Goal: Transaction & Acquisition: Book appointment/travel/reservation

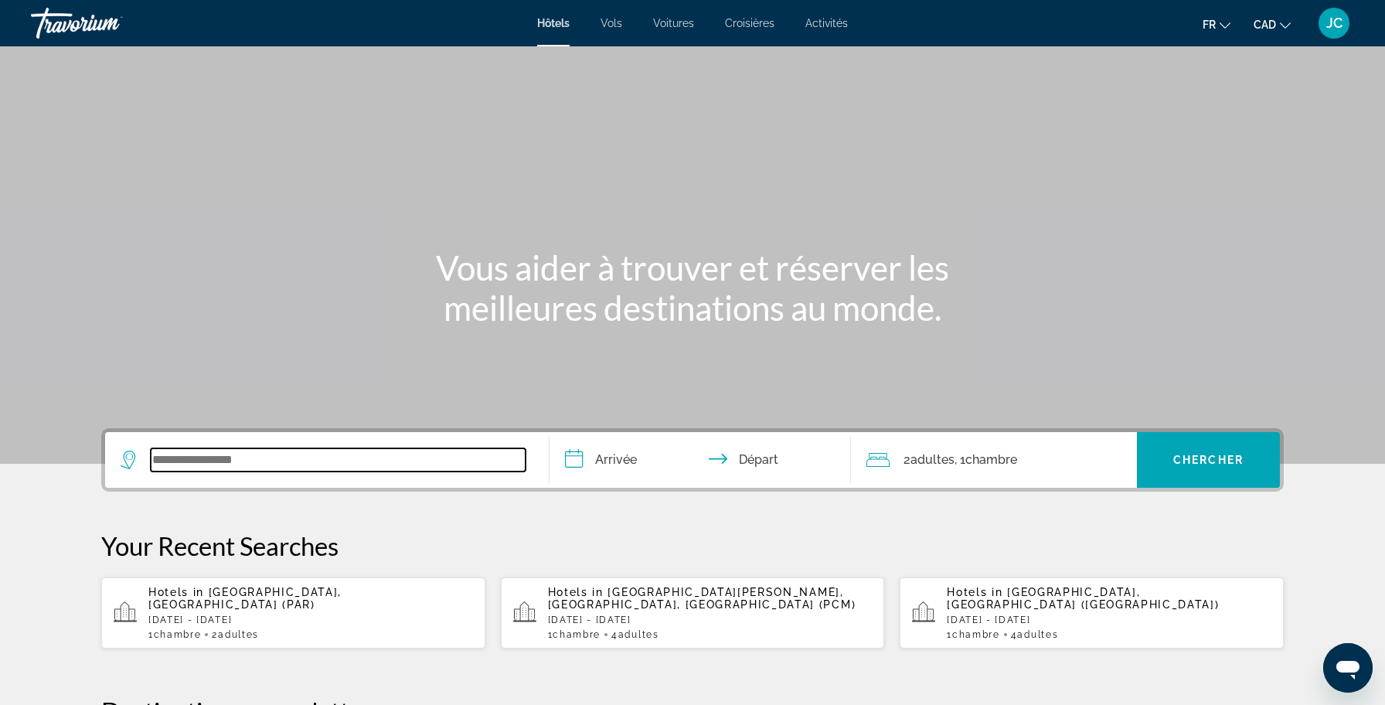
click at [232, 457] on input "Search widget" at bounding box center [338, 459] width 375 height 23
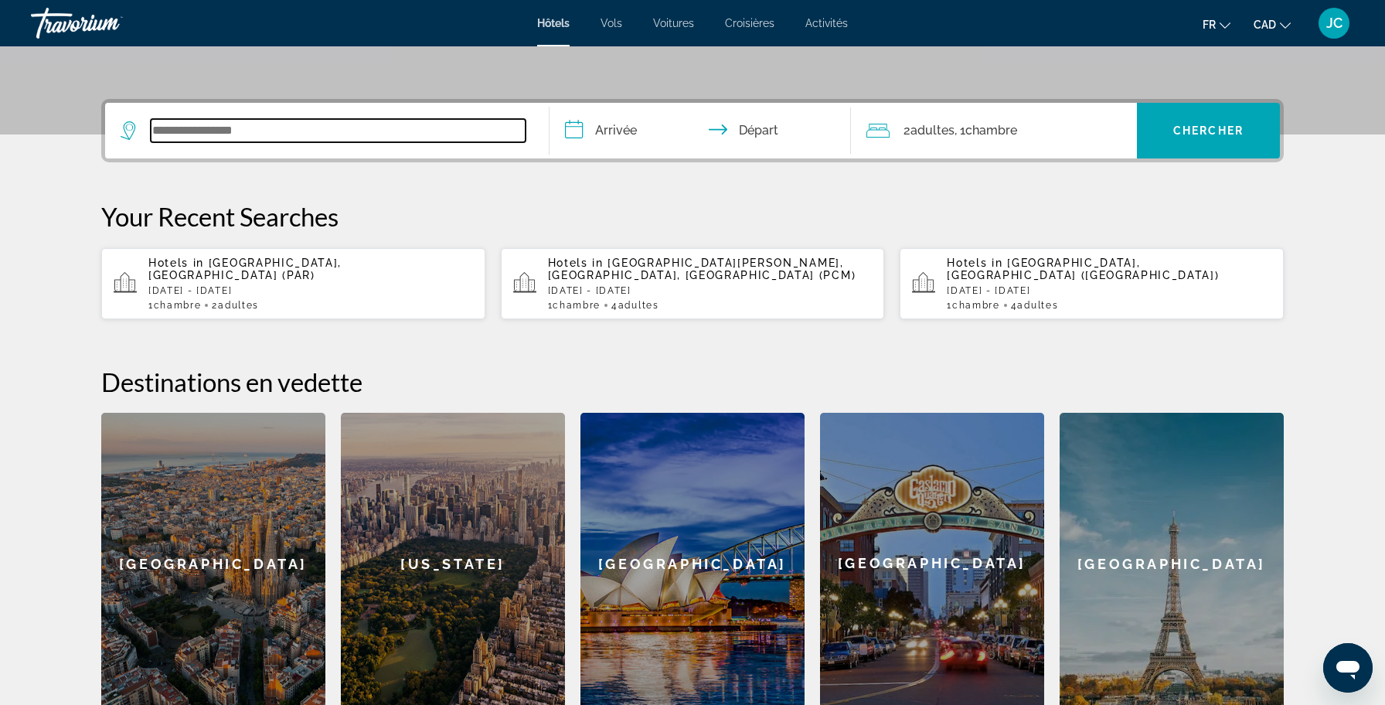
scroll to position [378, 0]
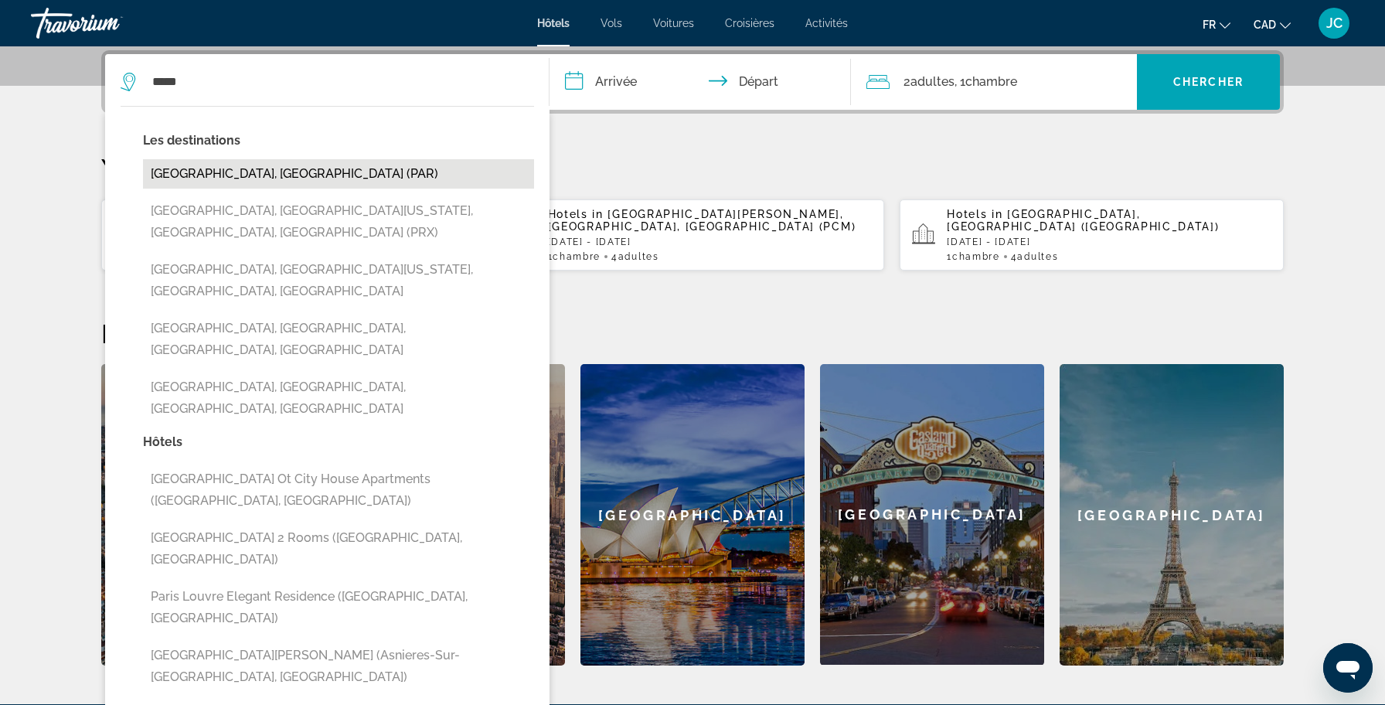
click at [241, 173] on button "[GEOGRAPHIC_DATA], [GEOGRAPHIC_DATA] (PAR)" at bounding box center [338, 173] width 391 height 29
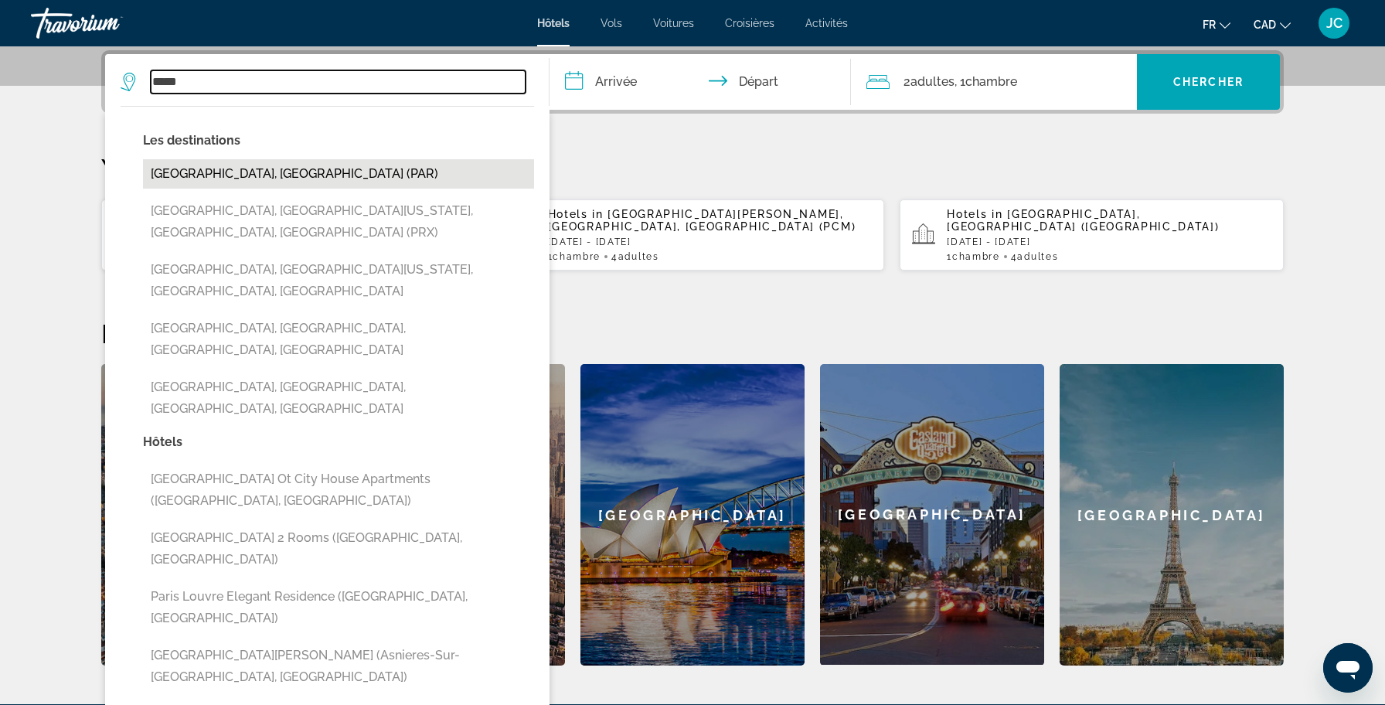
type input "**********"
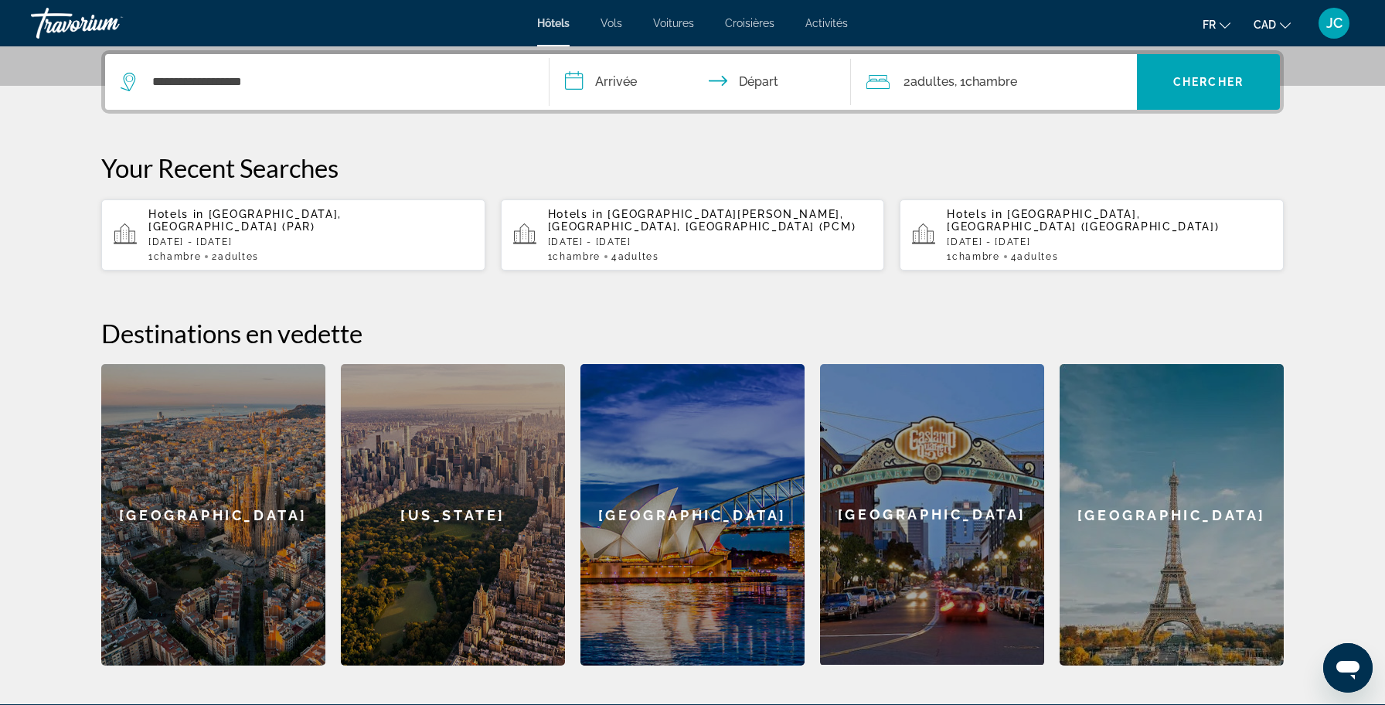
click at [593, 85] on input "**********" at bounding box center [702, 84] width 307 height 60
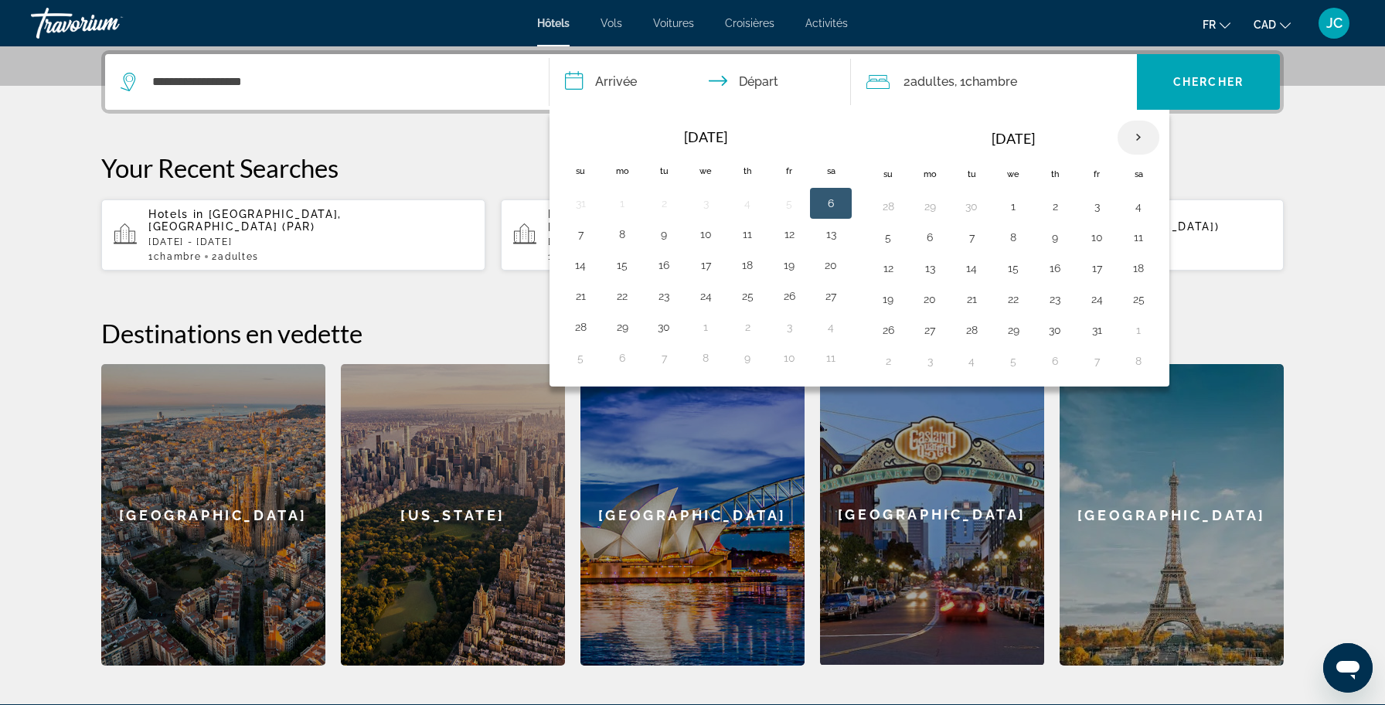
click at [1135, 138] on th "Next month" at bounding box center [1138, 138] width 42 height 34
click at [1012, 326] on button "26" at bounding box center [1013, 330] width 25 height 22
click at [1047, 323] on button "27" at bounding box center [1054, 330] width 25 height 22
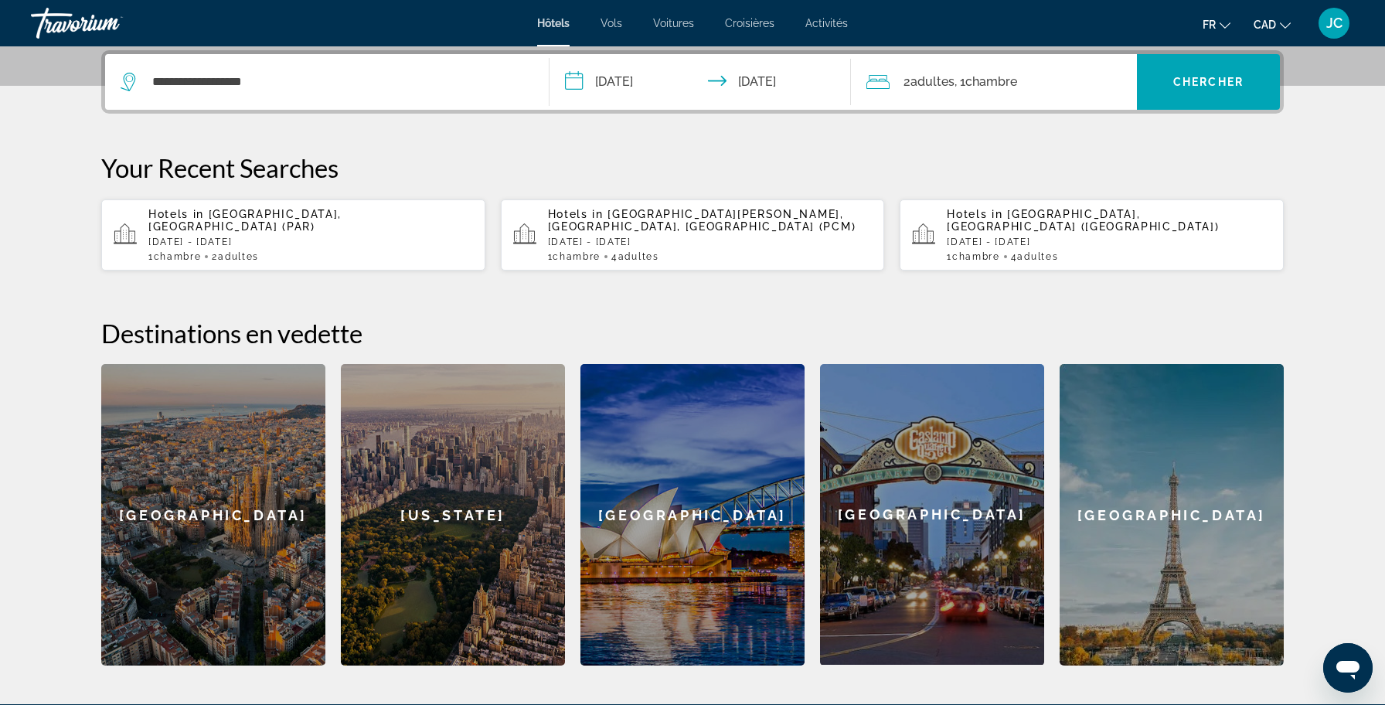
click at [653, 73] on input "**********" at bounding box center [702, 84] width 307 height 60
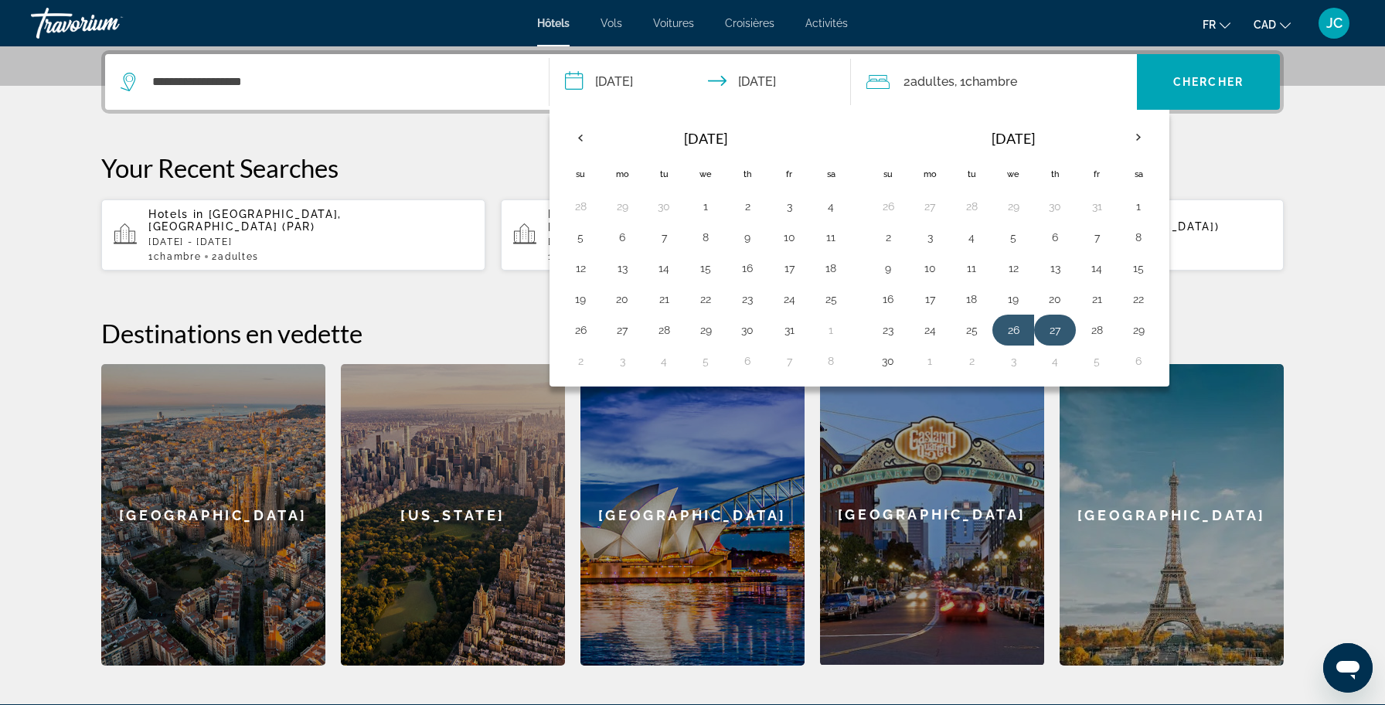
click at [1055, 338] on button "27" at bounding box center [1054, 330] width 25 height 22
click at [911, 365] on td "1" at bounding box center [930, 360] width 42 height 31
click at [885, 358] on button "30" at bounding box center [887, 361] width 25 height 22
type input "**********"
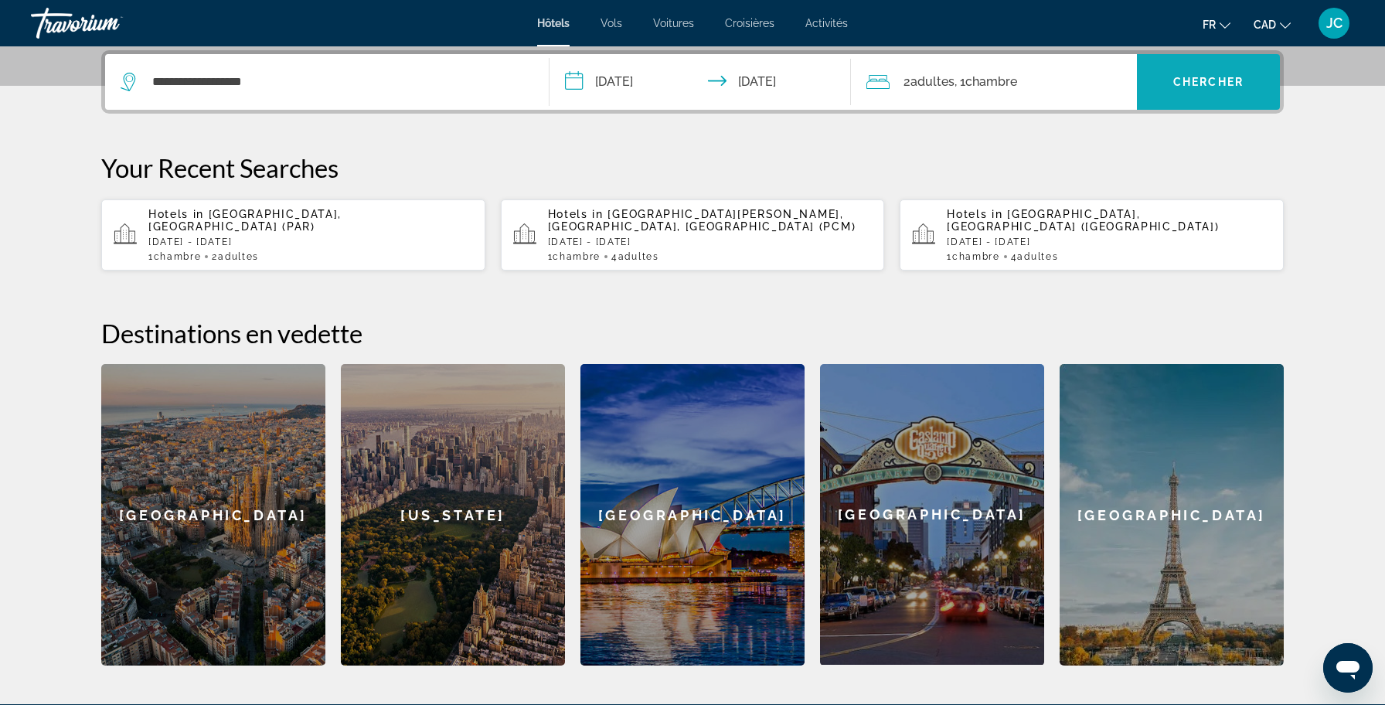
click at [1225, 91] on span "Search widget" at bounding box center [1208, 81] width 143 height 37
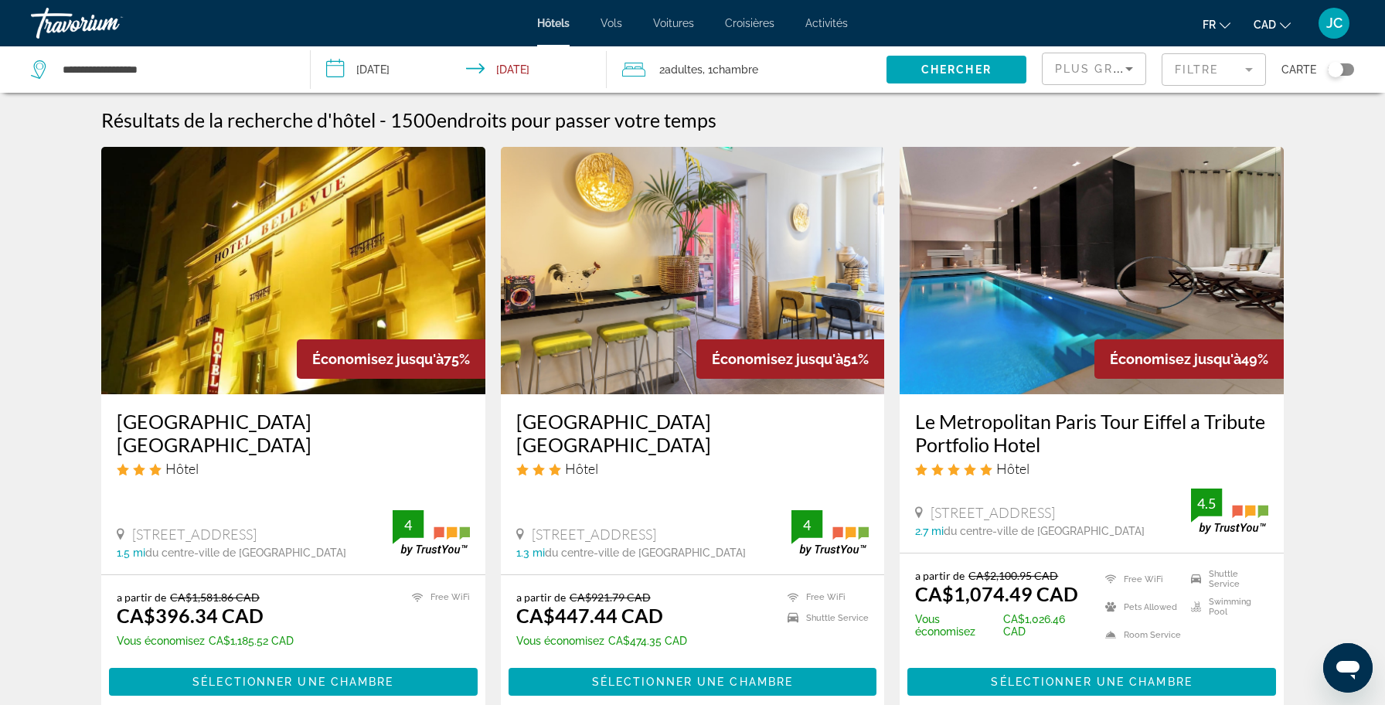
click at [1347, 71] on div "Toggle map" at bounding box center [1340, 69] width 26 height 12
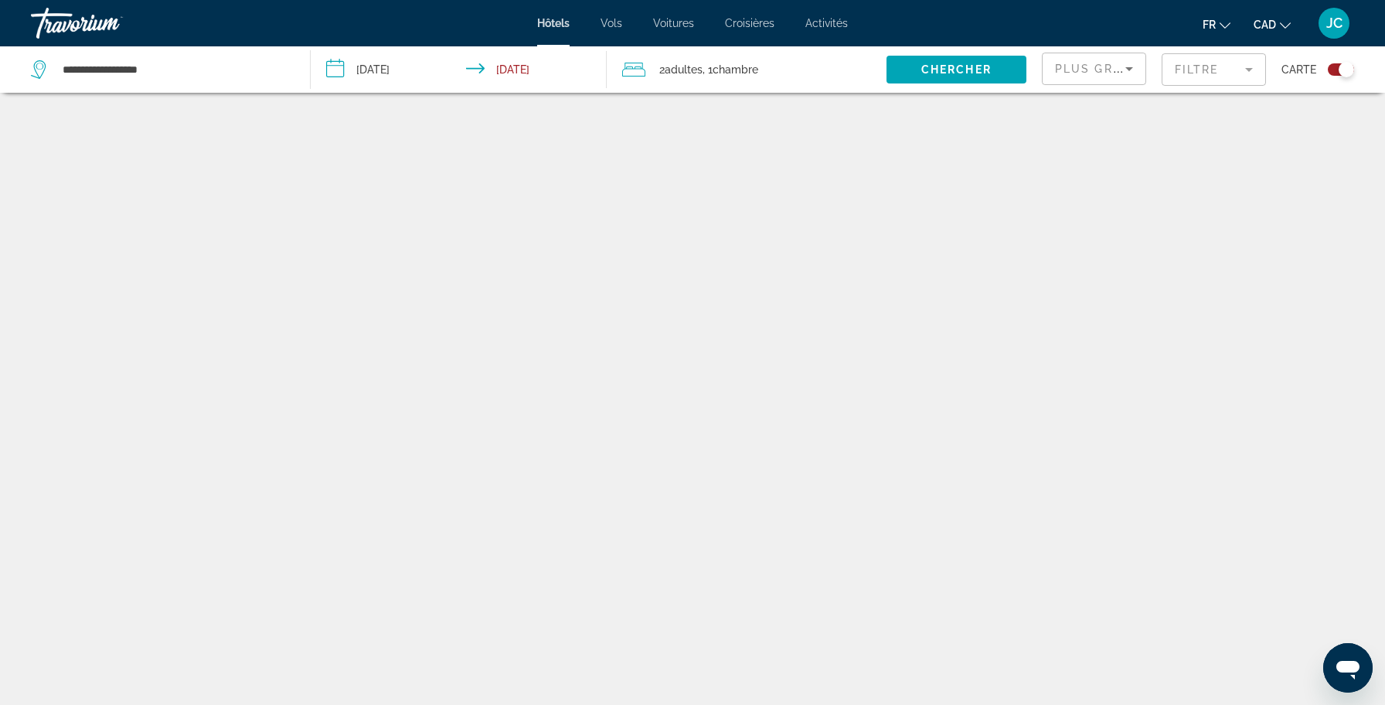
scroll to position [93, 0]
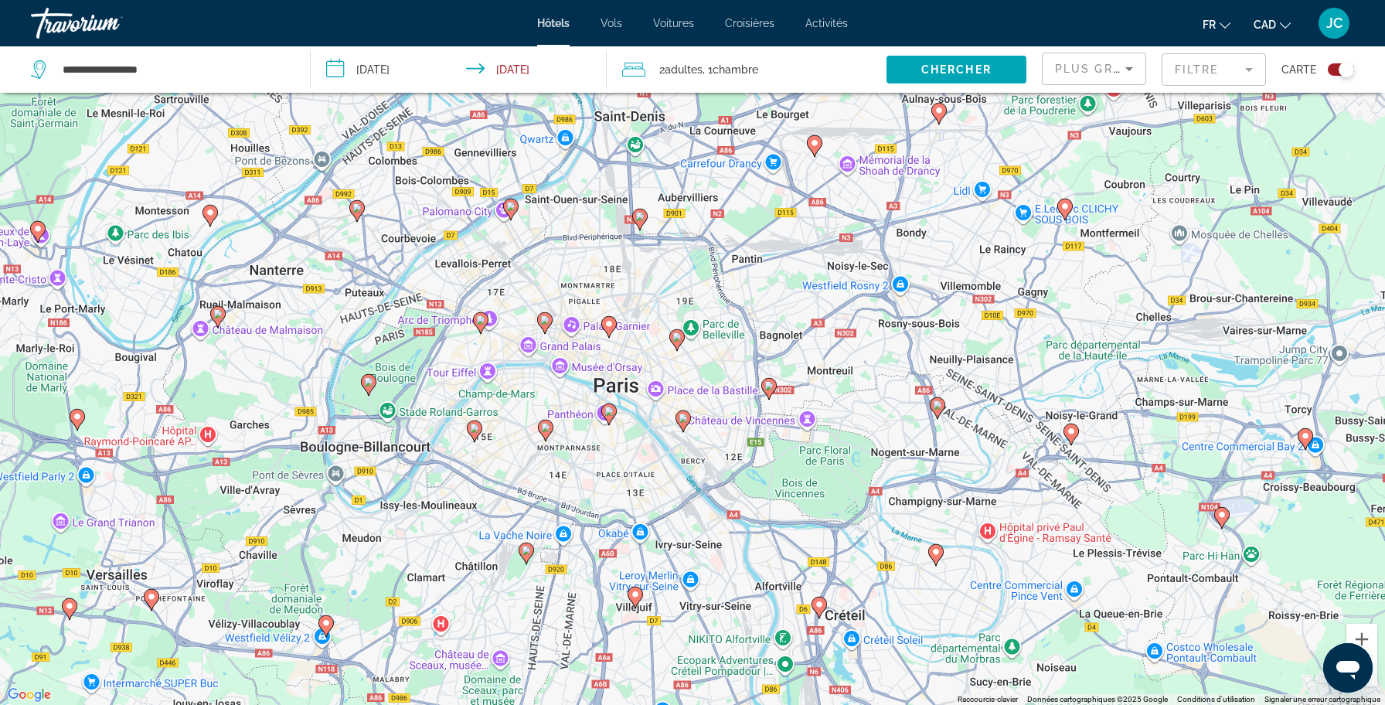
click at [491, 342] on div "Pour activer le glissement du marqueur avec le clavier, appuyez sur Alt+Entrée.…" at bounding box center [692, 352] width 1385 height 705
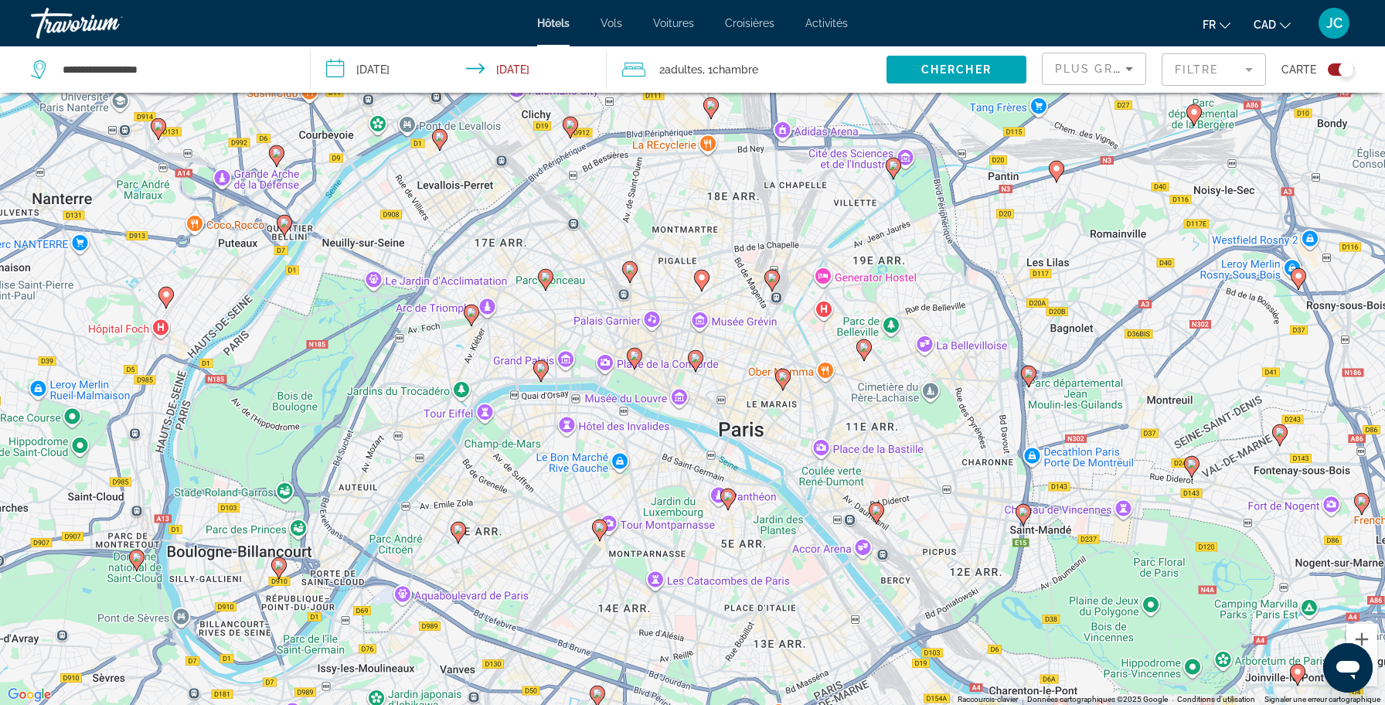
click at [506, 323] on div "Pour activer le glissement du marqueur avec le clavier, appuyez sur Alt+Entrée.…" at bounding box center [692, 352] width 1385 height 705
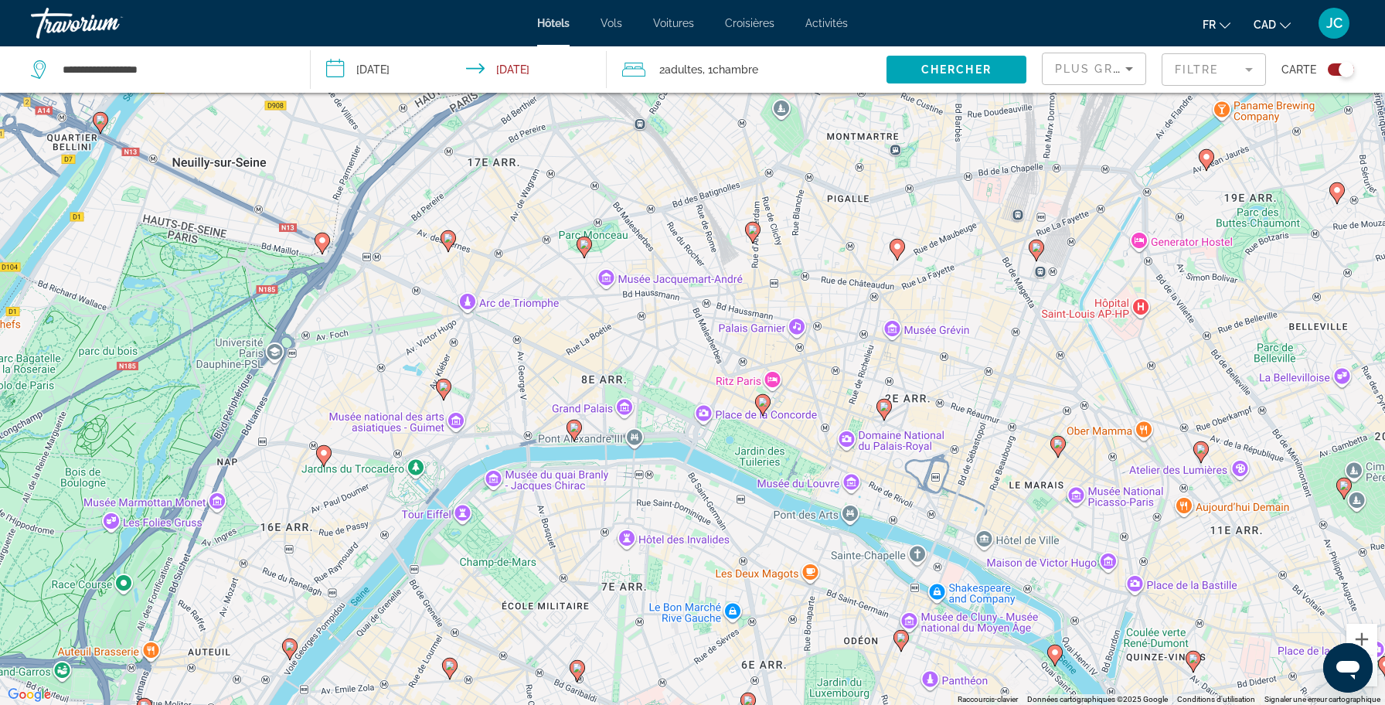
click at [449, 239] on image "Main content" at bounding box center [447, 237] width 9 height 9
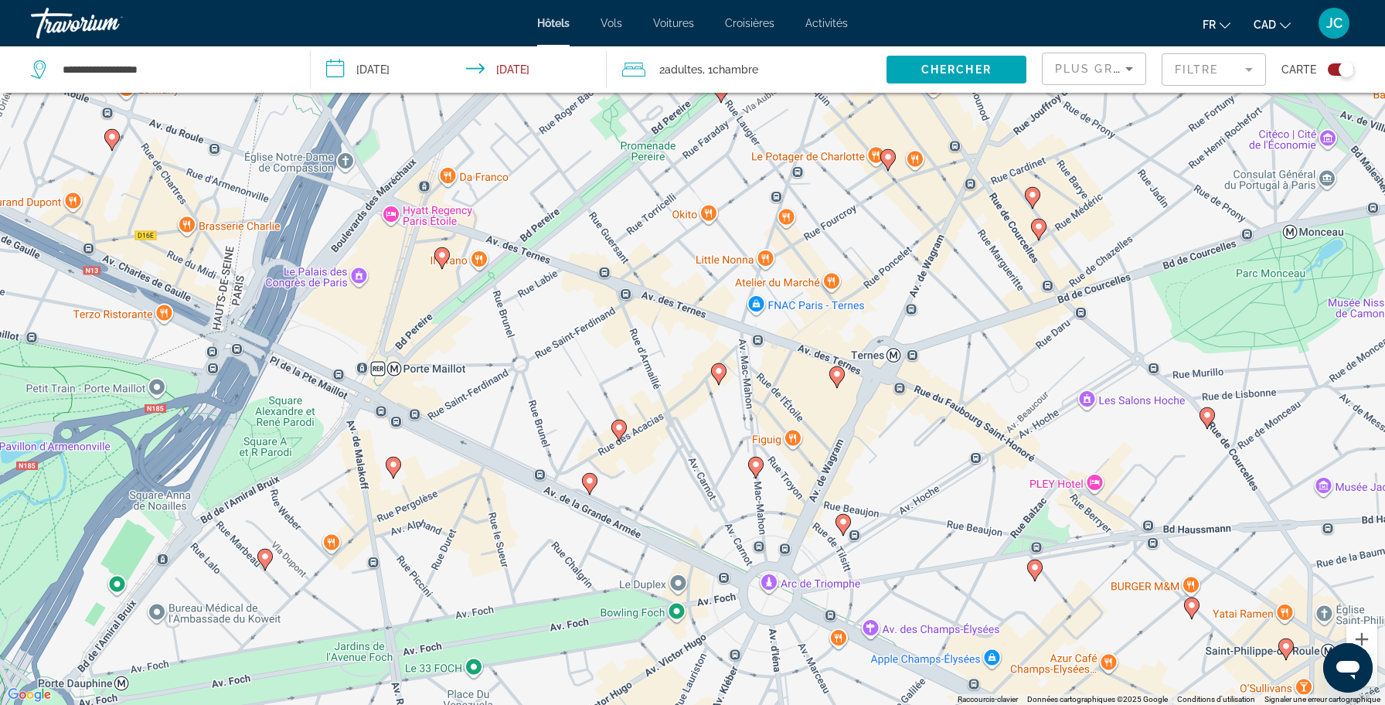
click at [440, 257] on image "Main content" at bounding box center [441, 254] width 9 height 9
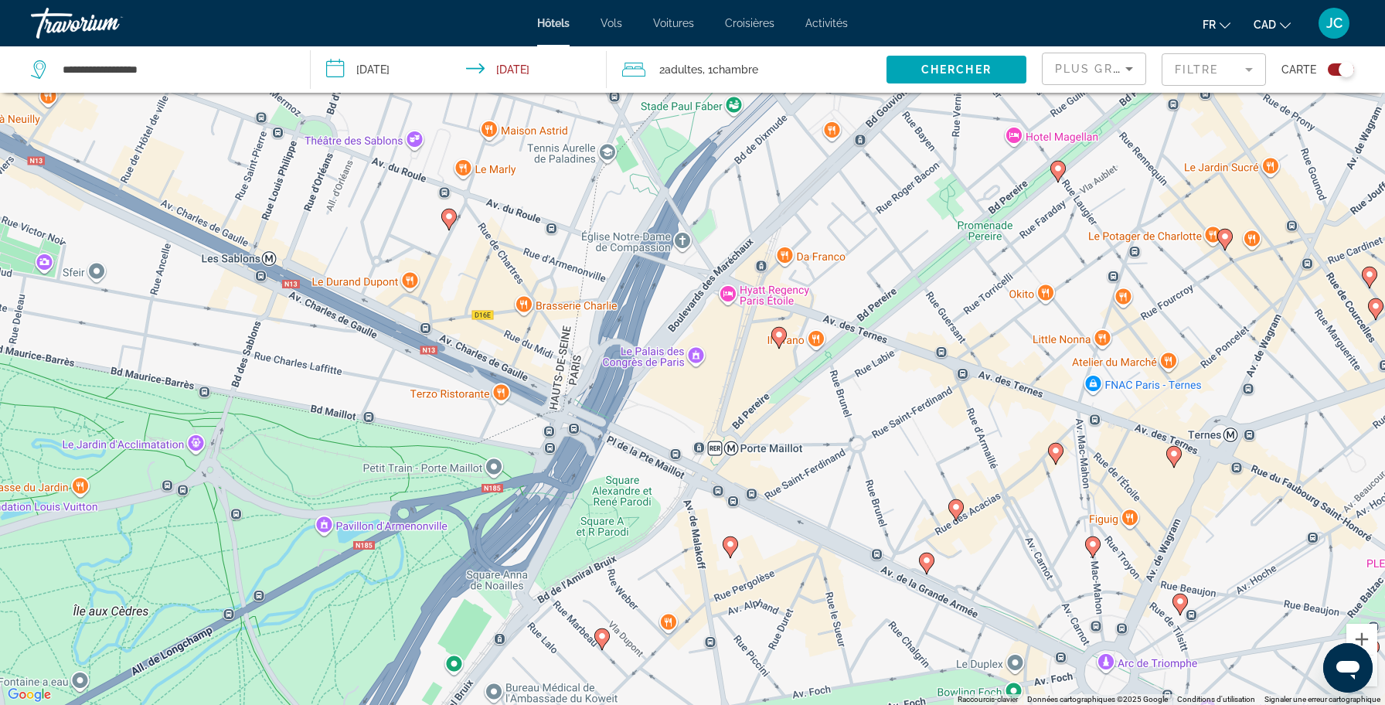
drag, startPoint x: 994, startPoint y: 171, endPoint x: 901, endPoint y: 229, distance: 110.4
click at [901, 229] on div "Pour naviguer, utilisez les touches fléchées. Pour activer le glissement du mar…" at bounding box center [692, 352] width 1385 height 705
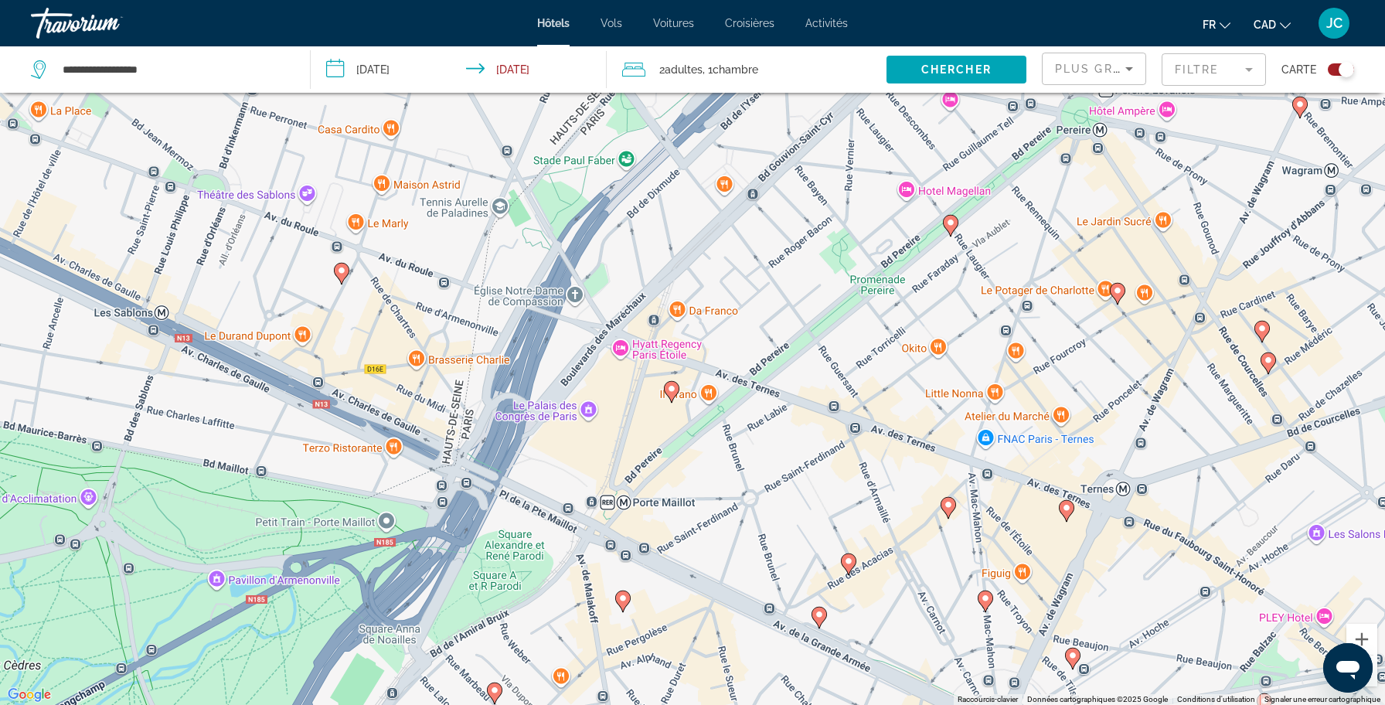
drag, startPoint x: 1117, startPoint y: 282, endPoint x: 1008, endPoint y: 336, distance: 121.6
click at [1008, 336] on div "Pour naviguer, utilisez les touches fléchées. Pour activer le glissement du mar…" at bounding box center [692, 352] width 1385 height 705
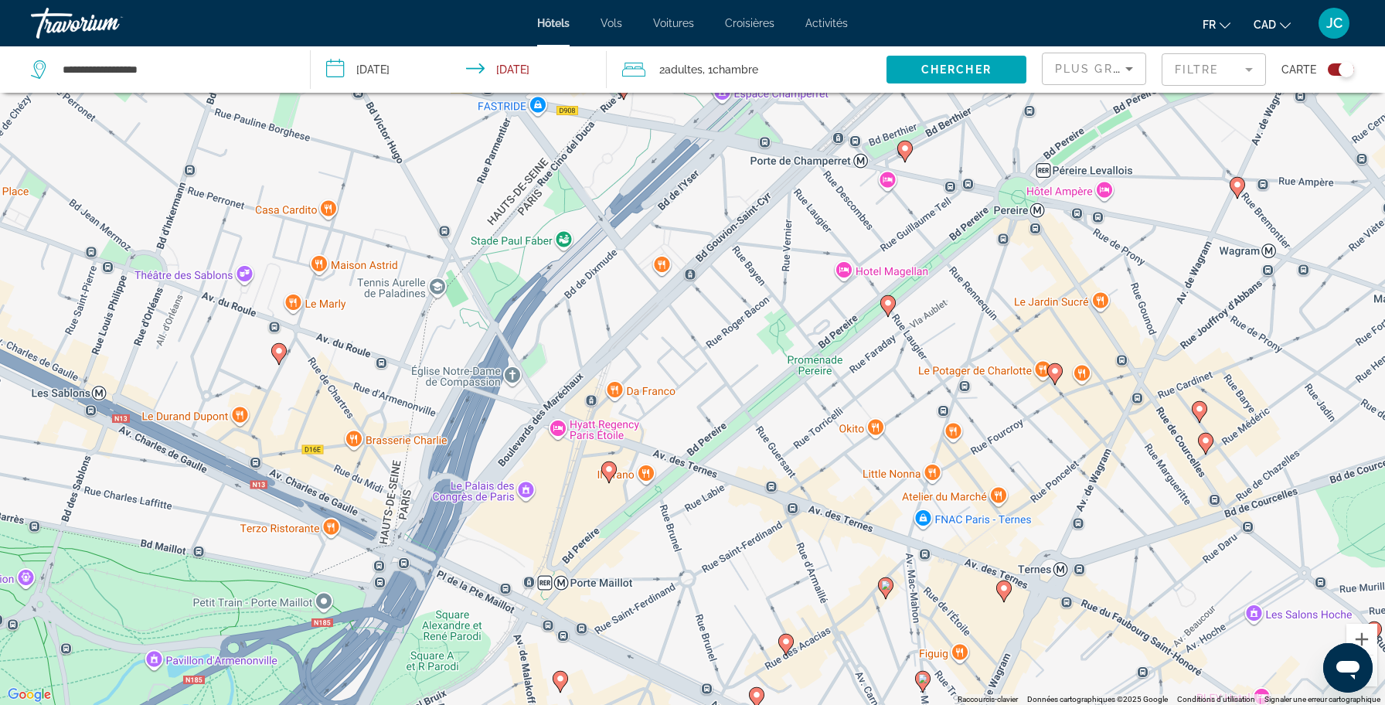
drag, startPoint x: 1120, startPoint y: 229, endPoint x: 1055, endPoint y: 312, distance: 105.1
click at [1055, 312] on div "Pour naviguer, utilisez les touches fléchées. Pour activer le glissement du mar…" at bounding box center [692, 352] width 1385 height 705
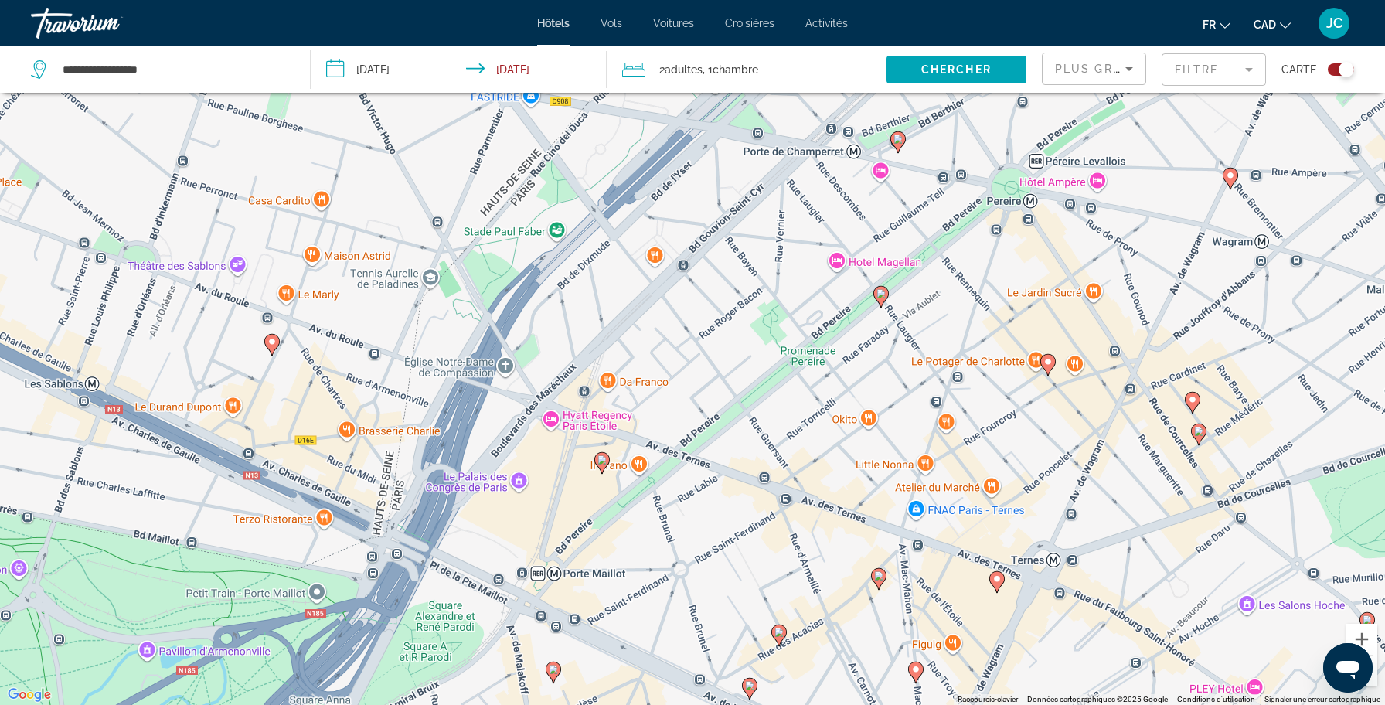
drag, startPoint x: 973, startPoint y: 576, endPoint x: 917, endPoint y: 477, distance: 113.5
click at [917, 477] on div "Pour naviguer, utilisez les touches fléchées. Pour activer le glissement du mar…" at bounding box center [692, 352] width 1385 height 705
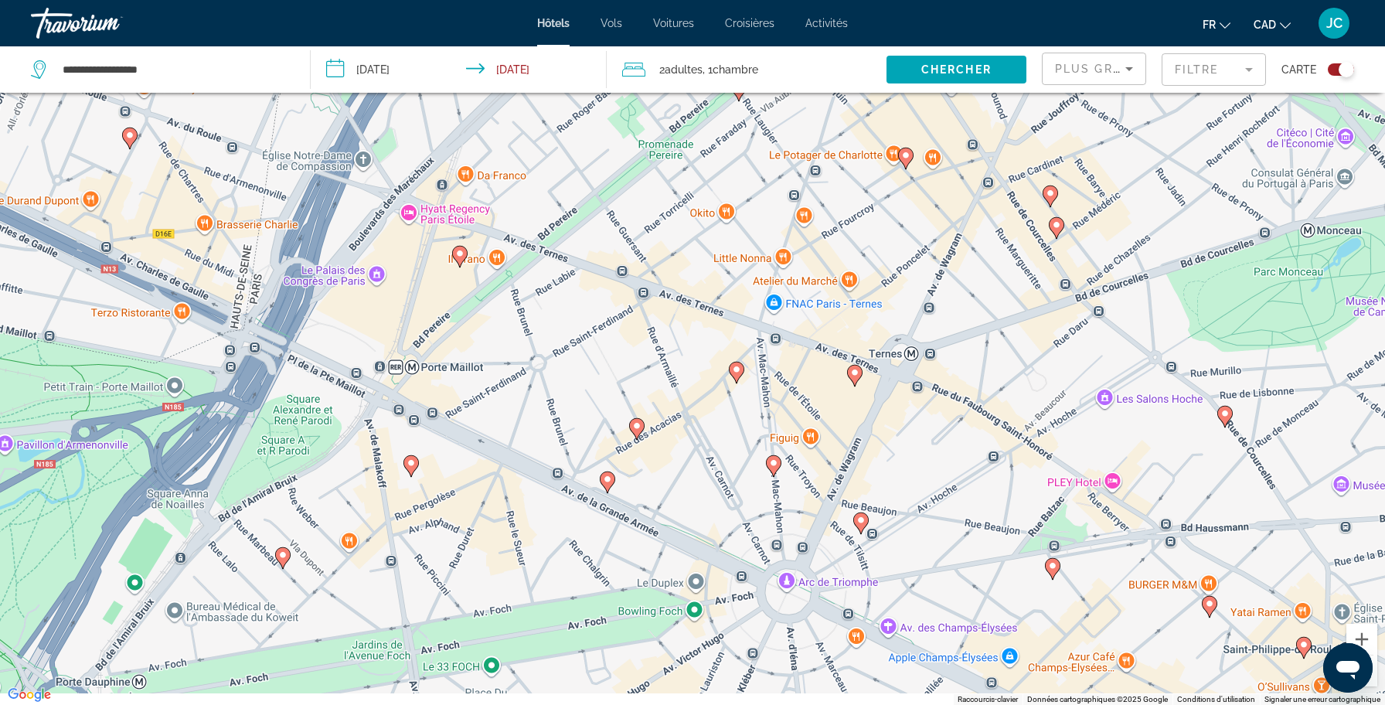
drag, startPoint x: 913, startPoint y: 435, endPoint x: 785, endPoint y: 341, distance: 158.7
click at [785, 341] on div "Pour naviguer, utilisez les touches fléchées. Pour activer le glissement du mar…" at bounding box center [692, 352] width 1385 height 705
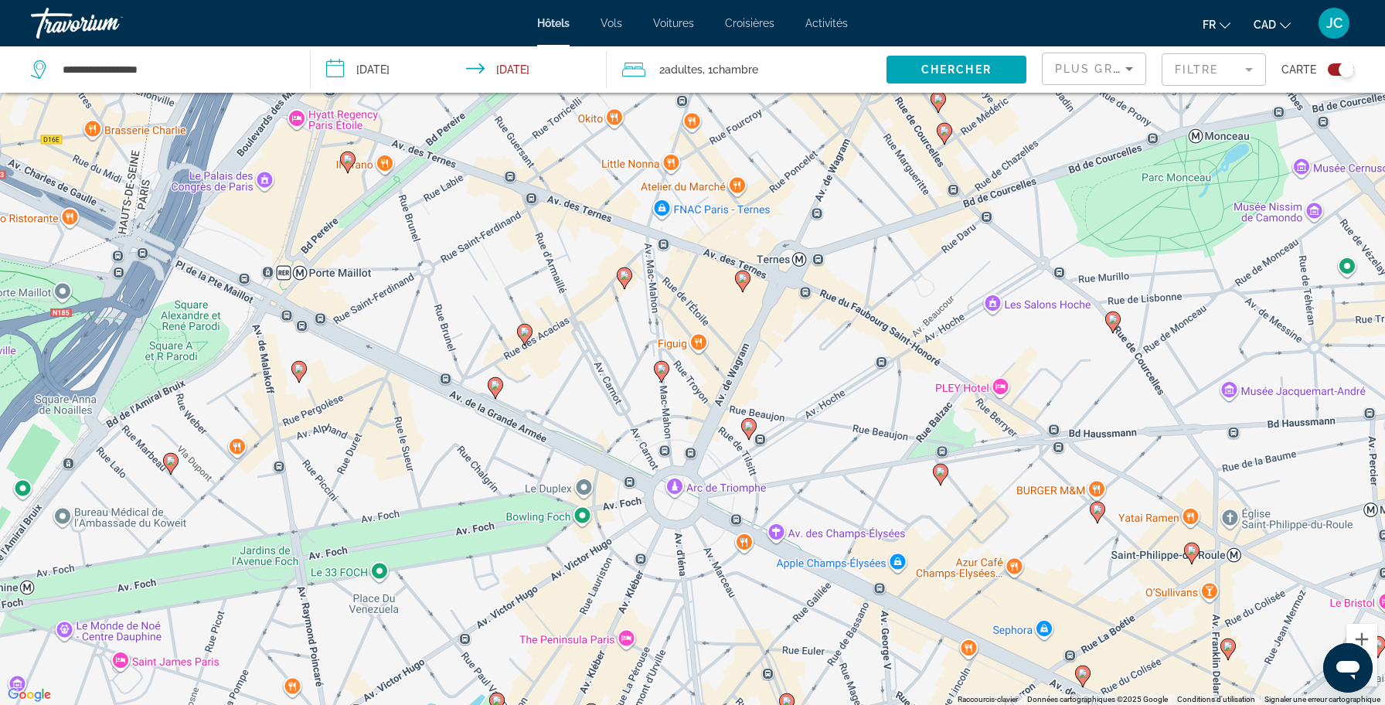
click at [1119, 82] on div "Plus grandes économies" at bounding box center [1094, 74] width 78 height 43
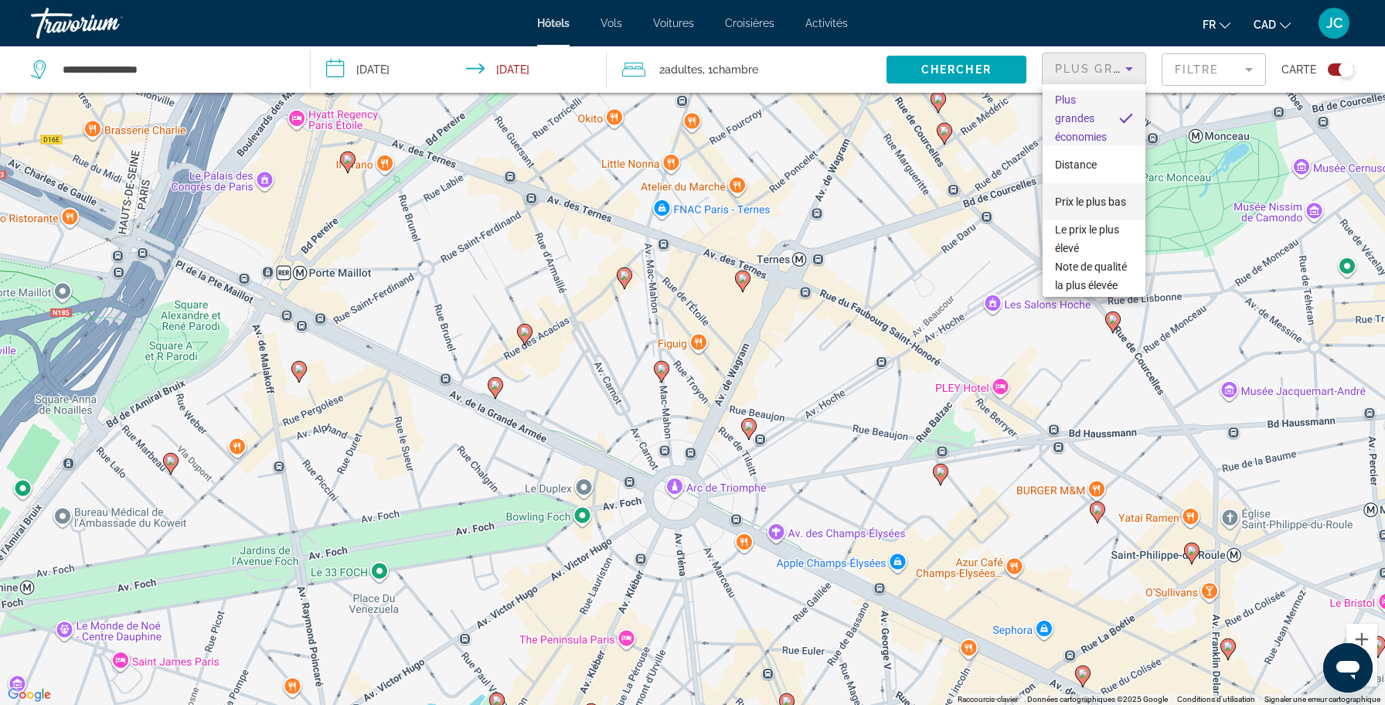
click at [1089, 205] on span "Prix le plus bas" at bounding box center [1090, 201] width 71 height 12
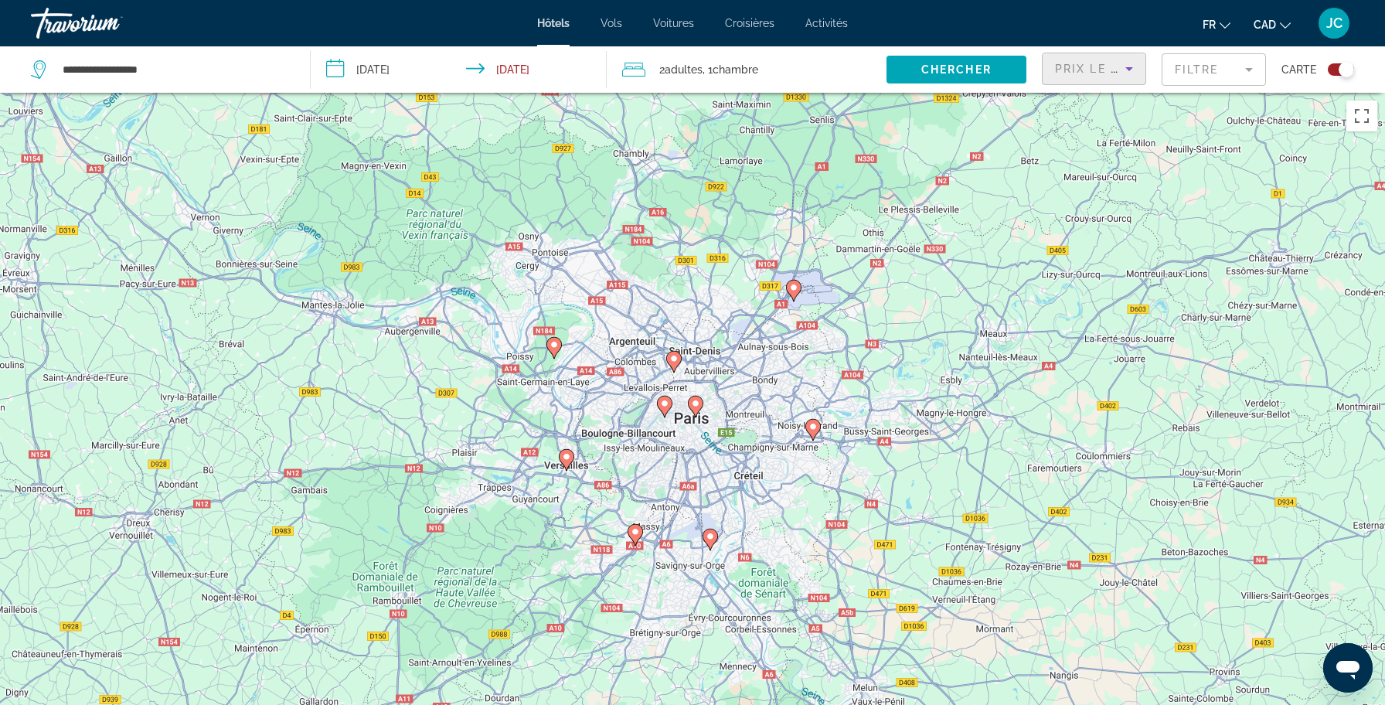
click at [1208, 74] on mat-form-field "Filtre" at bounding box center [1213, 69] width 104 height 32
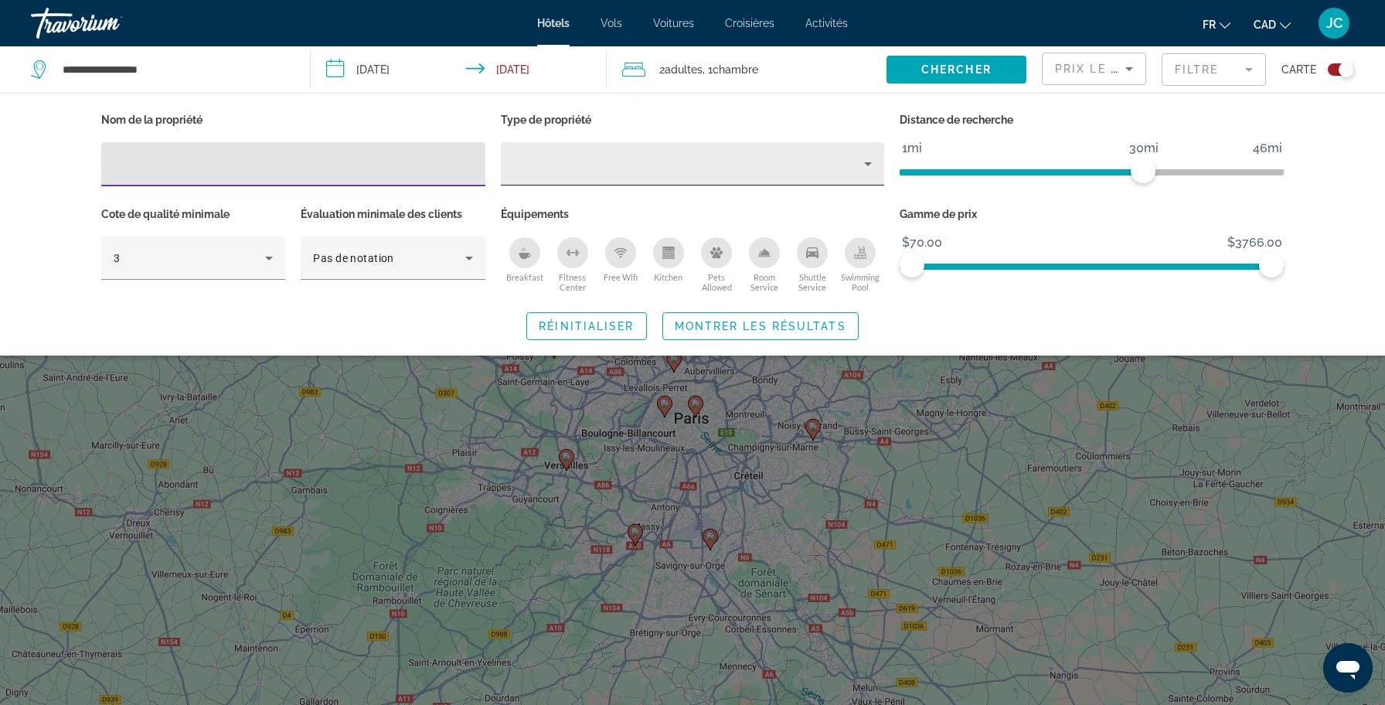
click at [719, 176] on div "Hotel Filters" at bounding box center [692, 163] width 359 height 43
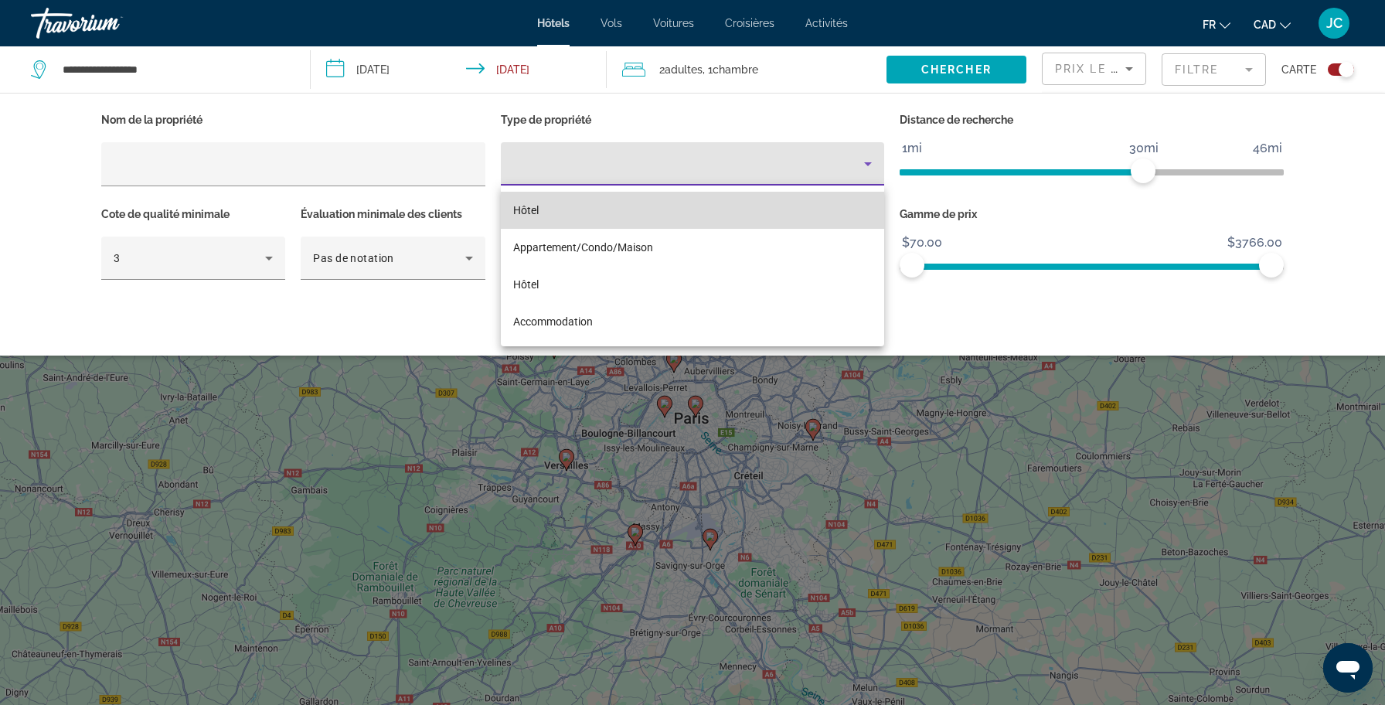
click at [626, 214] on mat-option "Hôtel" at bounding box center [693, 210] width 384 height 37
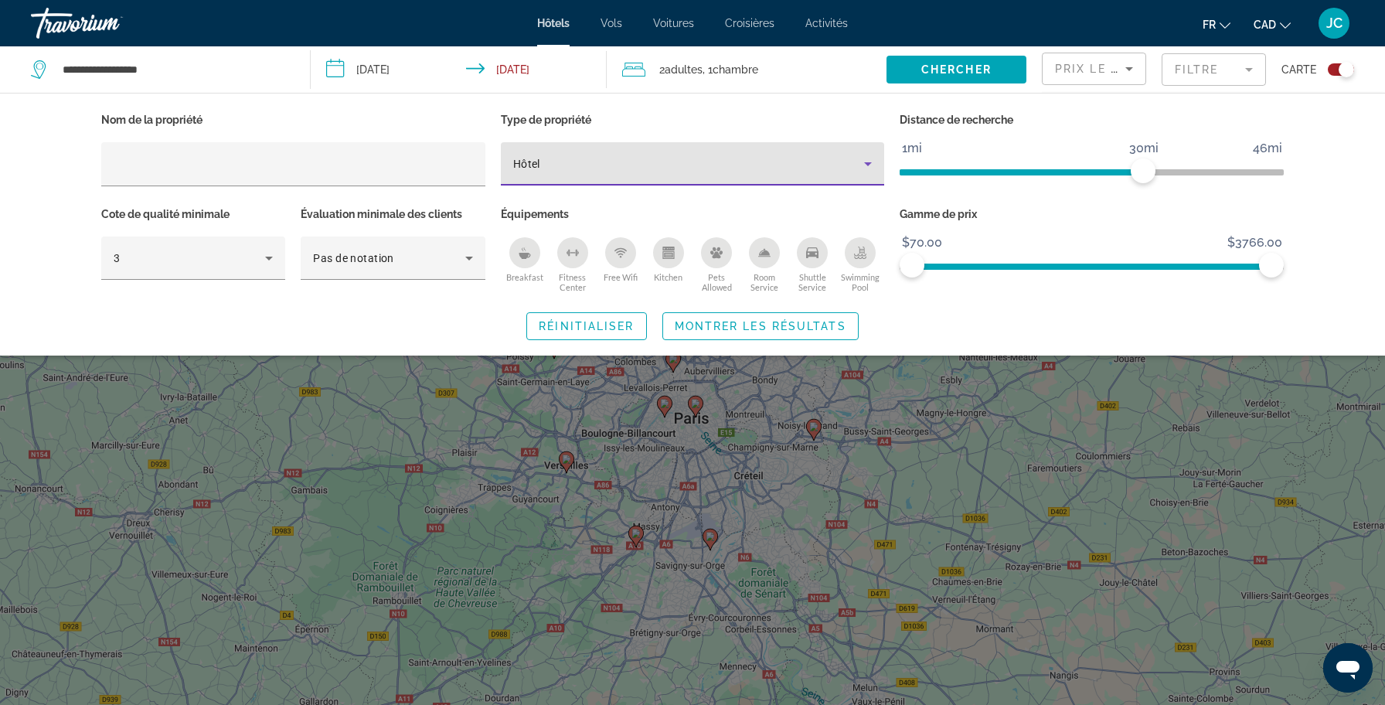
click at [602, 158] on div "Hôtel" at bounding box center [689, 164] width 352 height 19
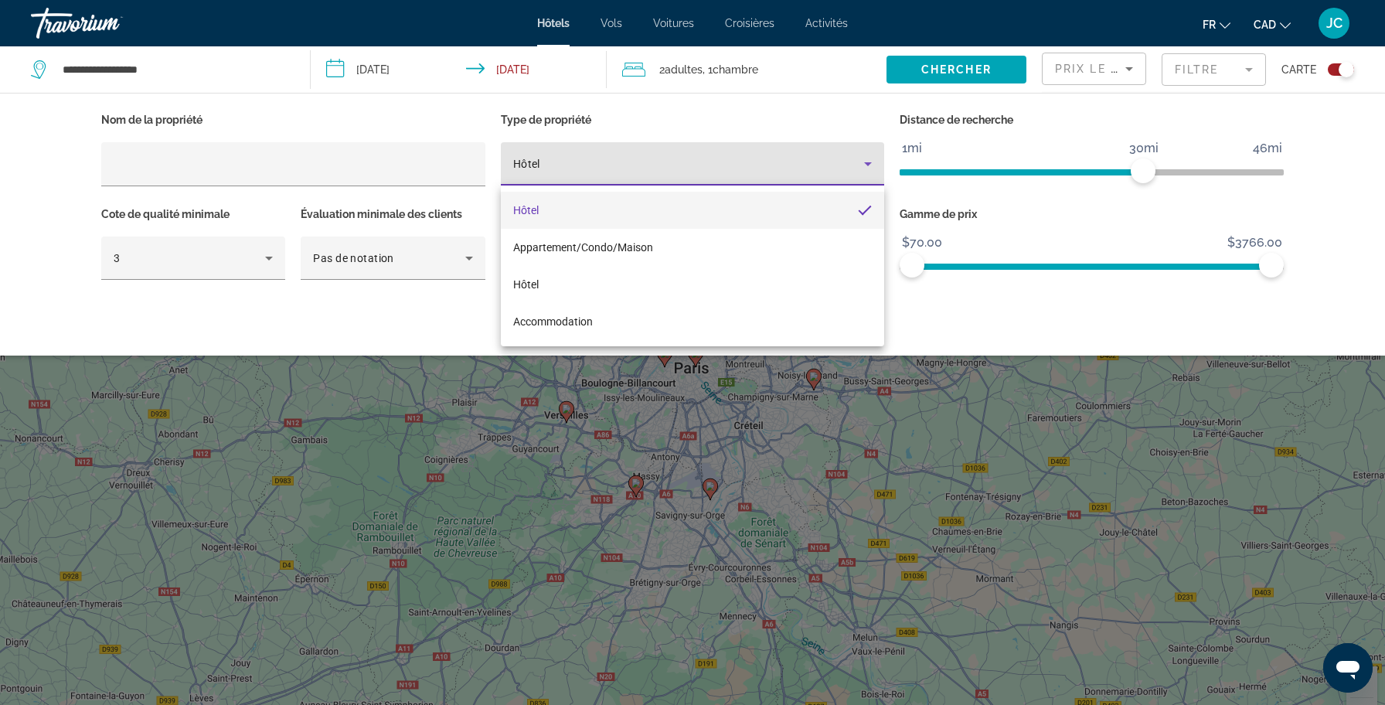
scroll to position [51, 0]
click at [591, 211] on mat-option "Hôtel" at bounding box center [693, 210] width 384 height 37
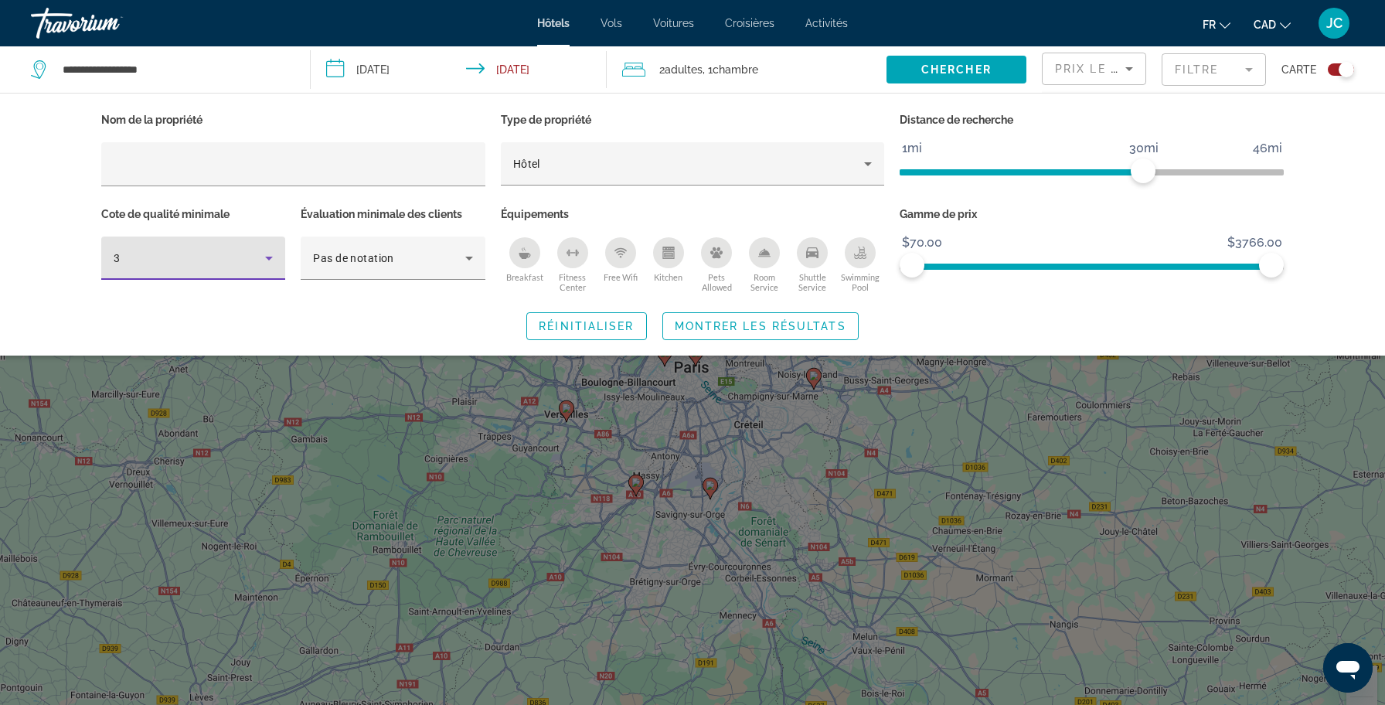
click at [269, 261] on icon "Hotel Filters" at bounding box center [269, 258] width 19 height 19
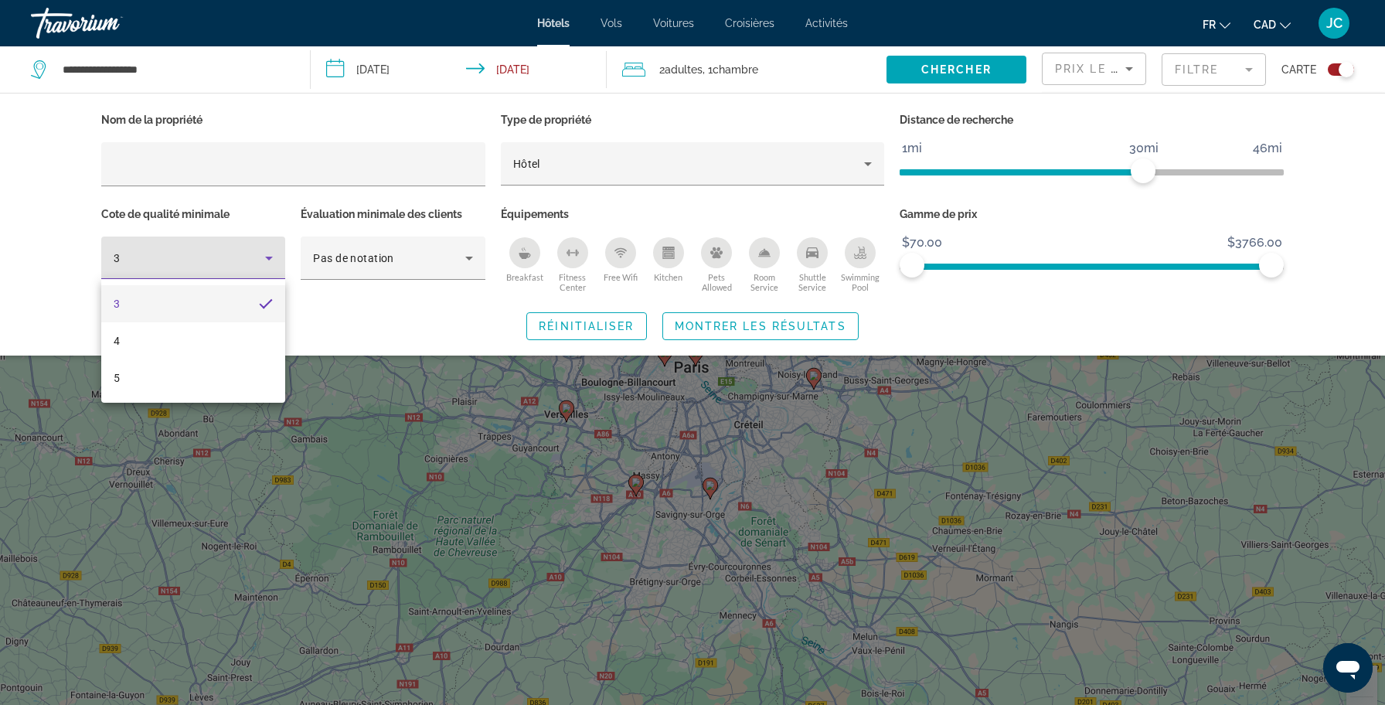
click at [240, 260] on div at bounding box center [692, 352] width 1385 height 705
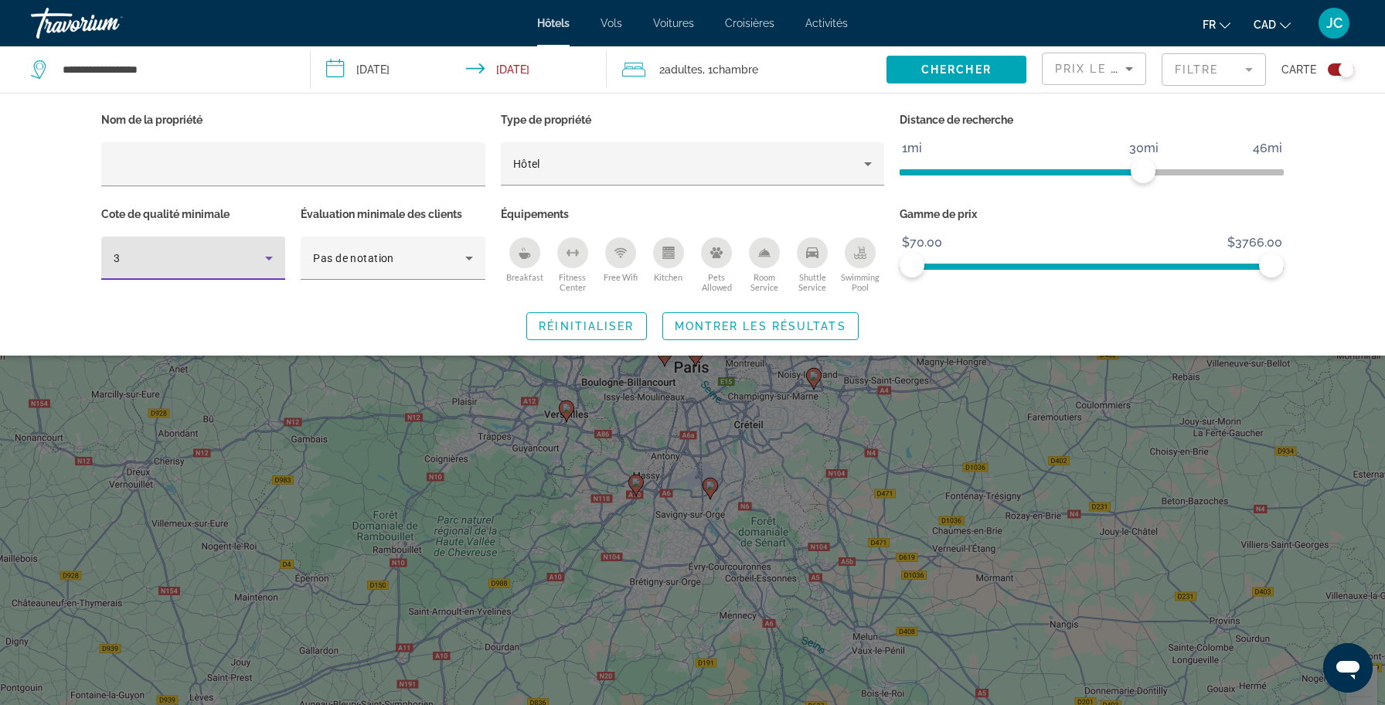
click at [240, 260] on div "3" at bounding box center [189, 258] width 151 height 19
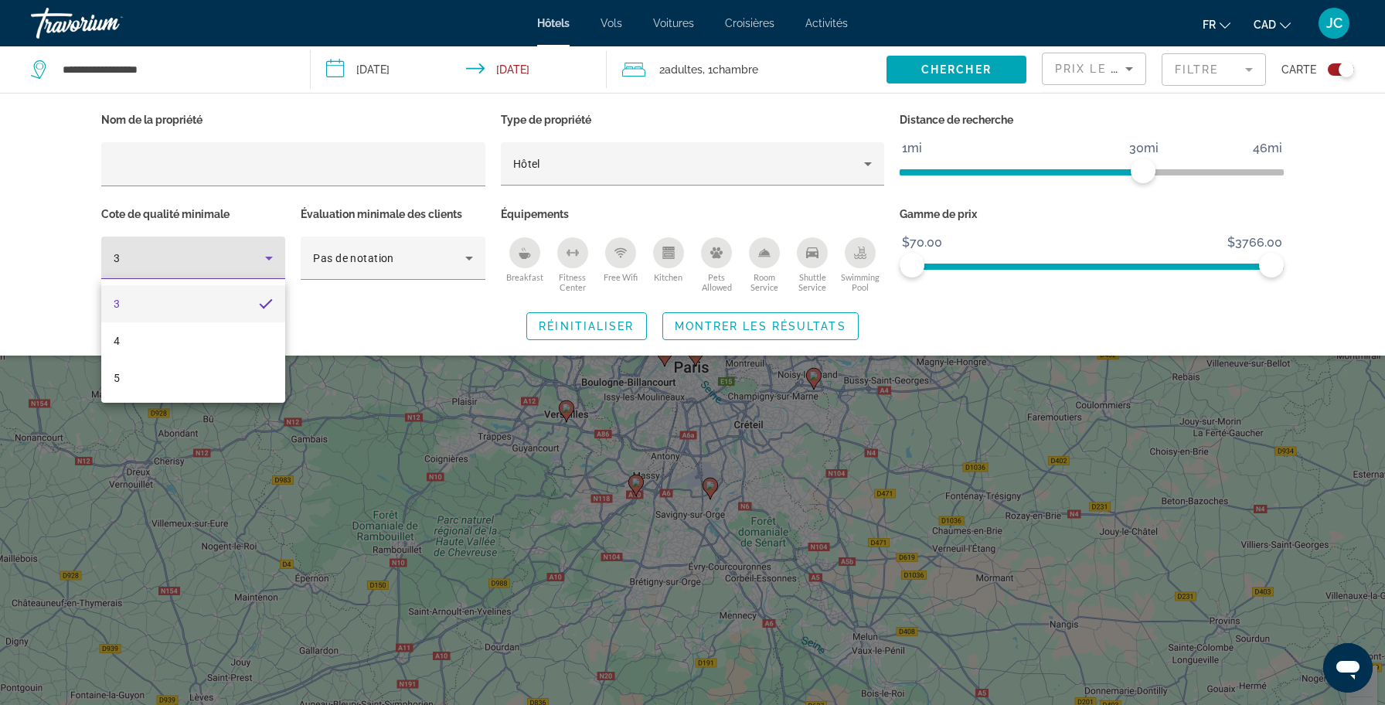
click at [339, 250] on div at bounding box center [692, 352] width 1385 height 705
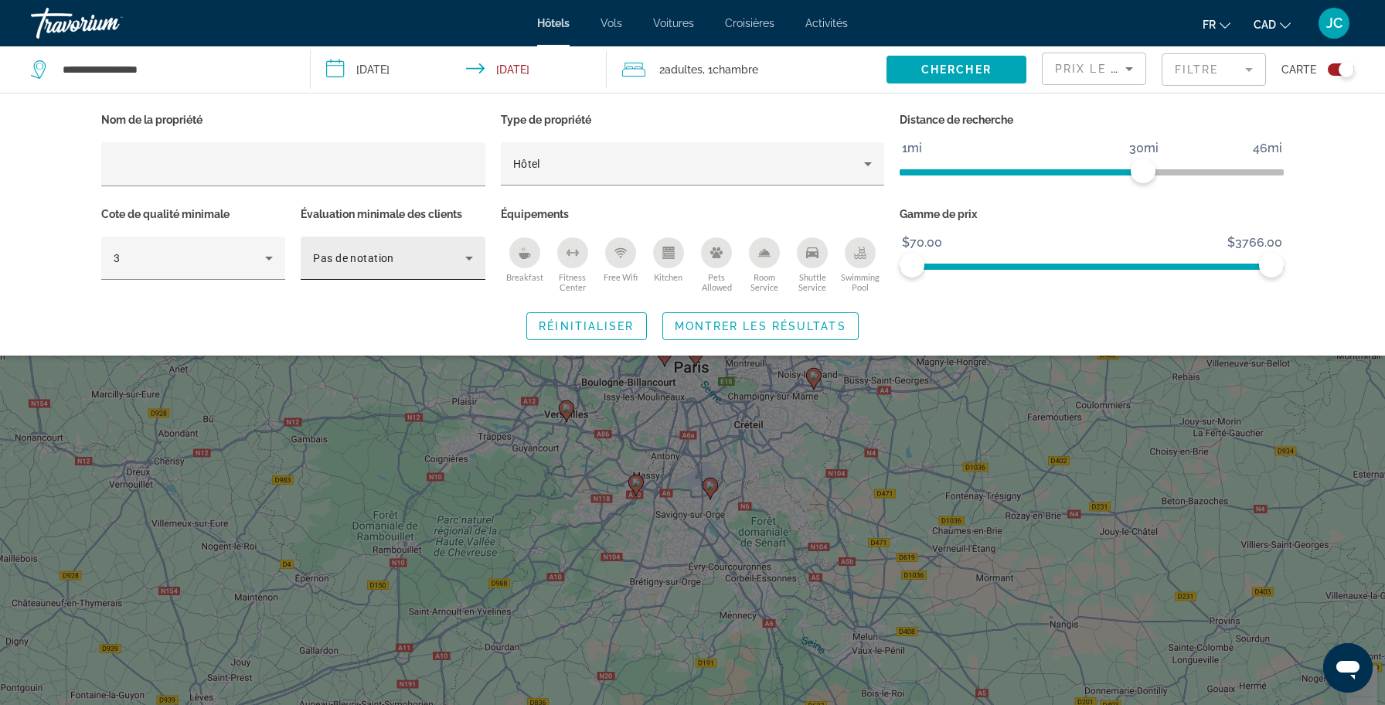
click at [339, 250] on div "Pas de notation" at bounding box center [388, 258] width 151 height 19
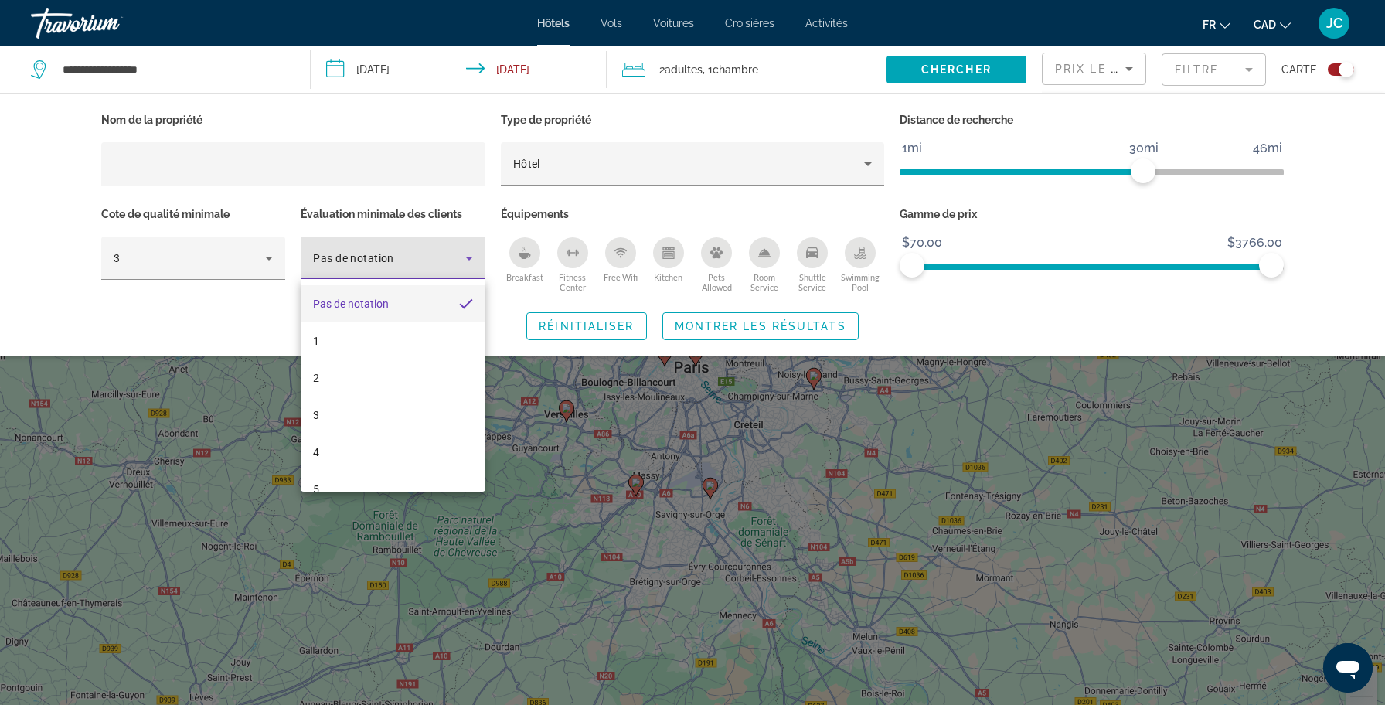
click at [339, 250] on div at bounding box center [692, 352] width 1385 height 705
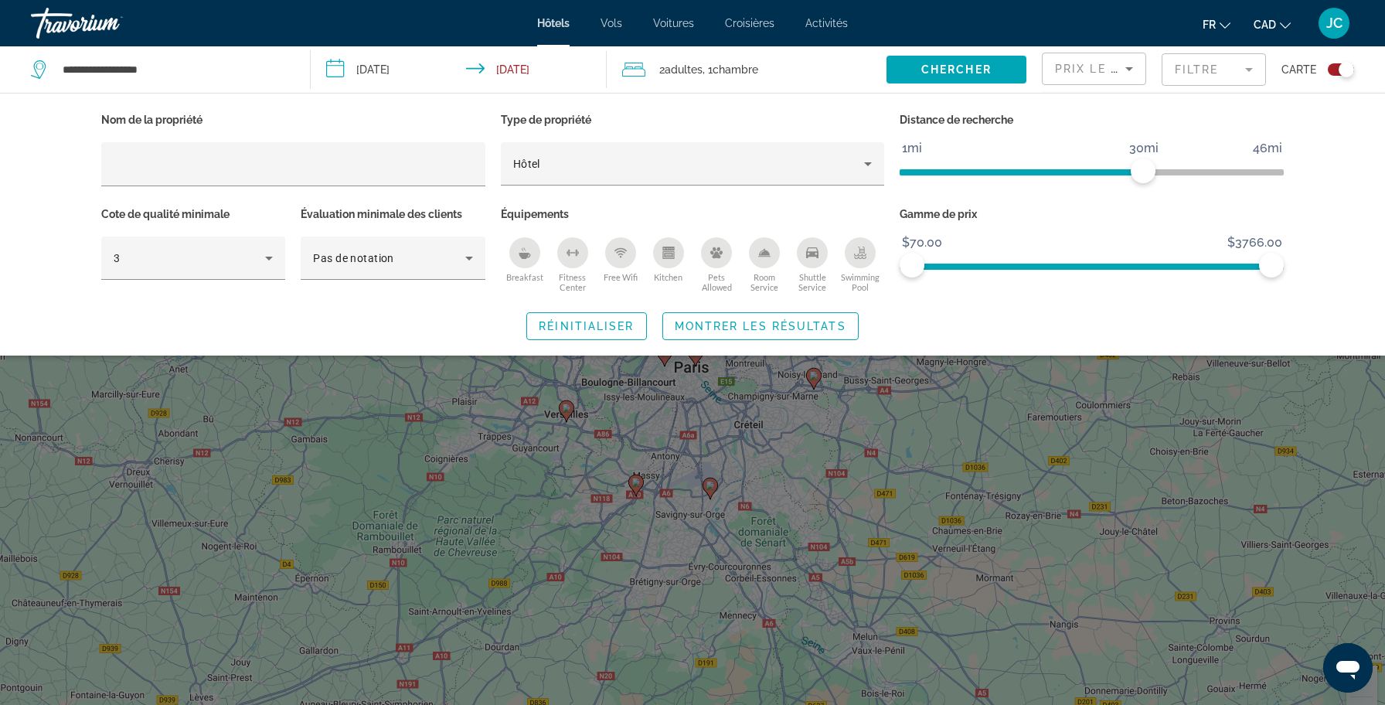
click at [528, 260] on div "Breakfast" at bounding box center [524, 252] width 31 height 31
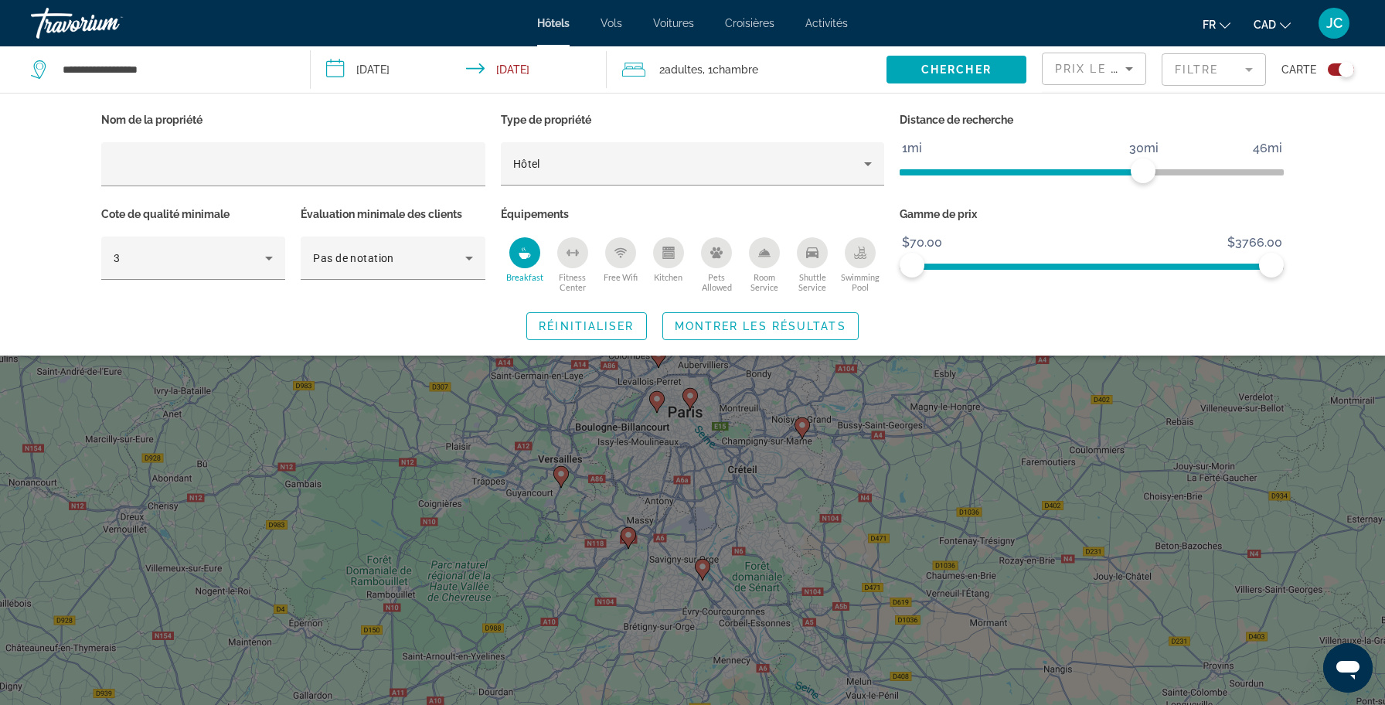
click at [621, 250] on icon "Free Wifi" at bounding box center [620, 252] width 12 height 12
click at [702, 330] on span "Montrer les résultats" at bounding box center [760, 326] width 172 height 12
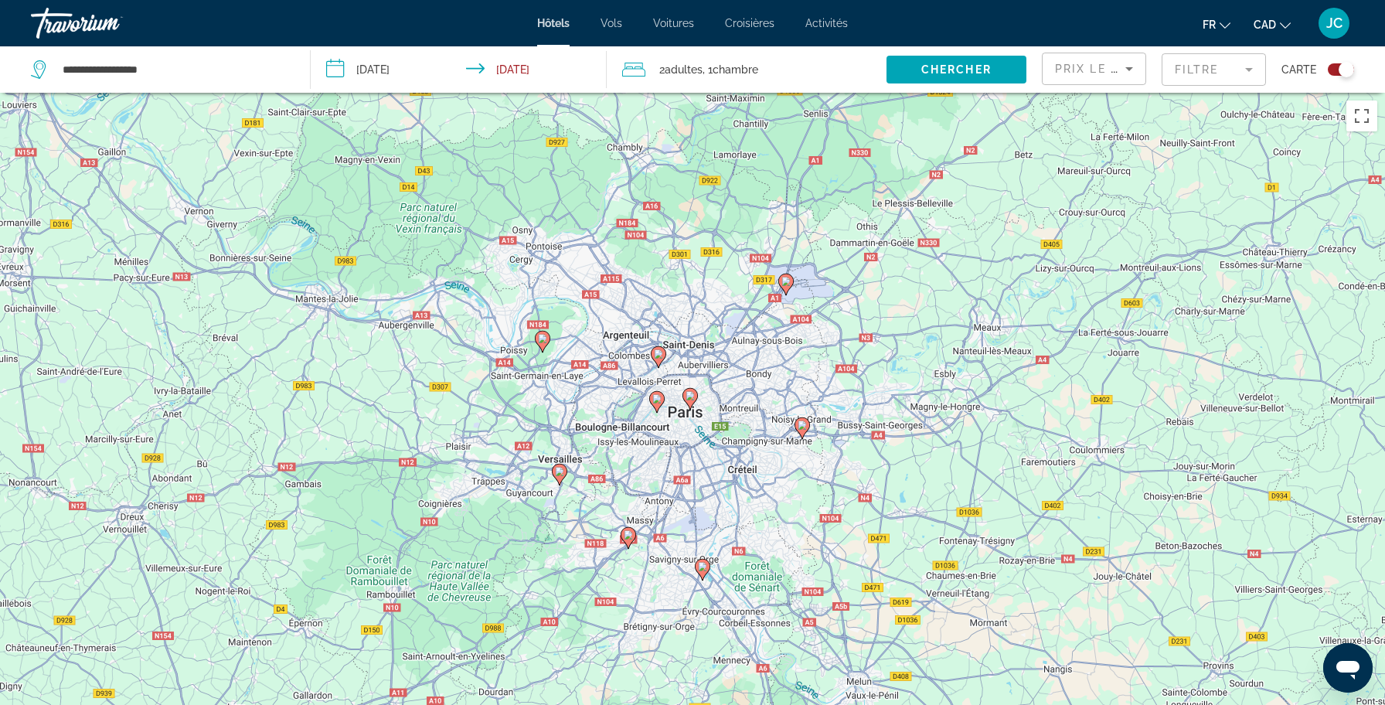
click at [668, 406] on div "Pour naviguer, utilisez les touches fléchées. Pour activer le glissement du mar…" at bounding box center [692, 445] width 1385 height 705
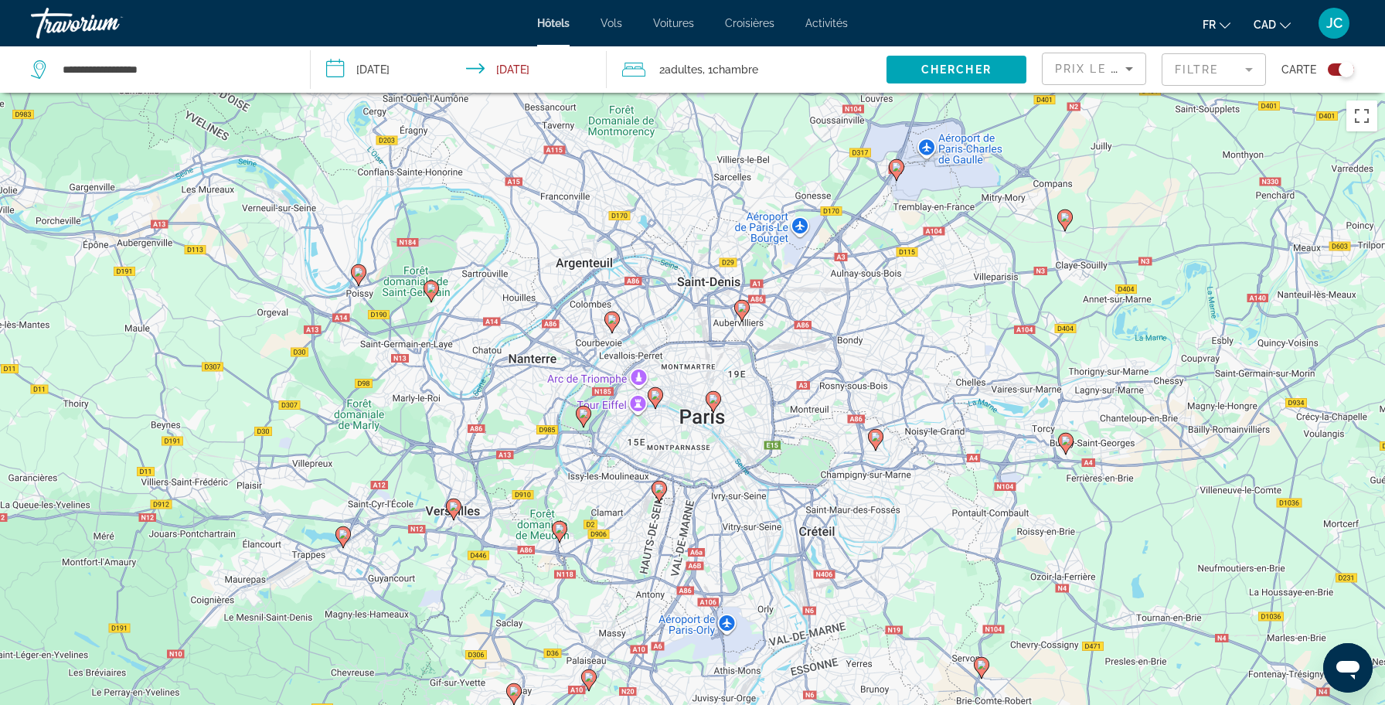
click at [668, 406] on div "Pour naviguer, utilisez les touches fléchées. Pour activer le glissement du mar…" at bounding box center [692, 445] width 1385 height 705
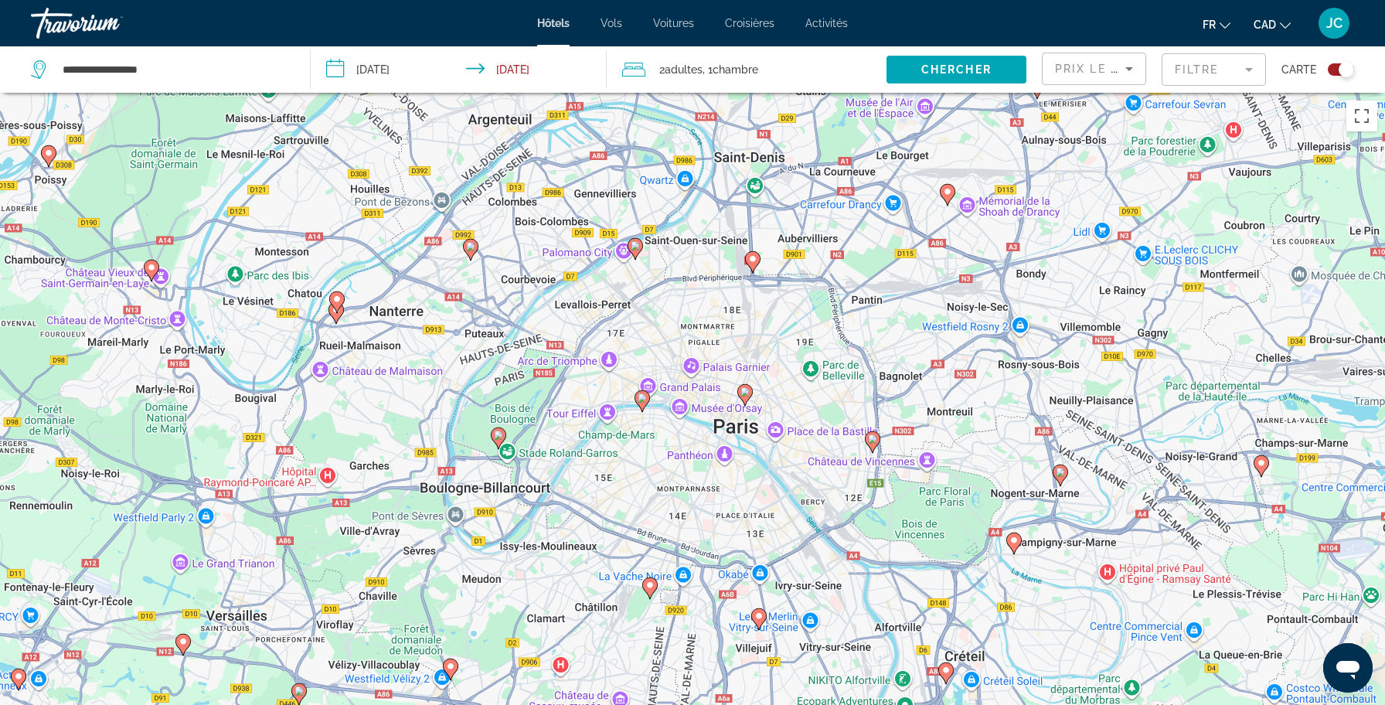
click at [668, 406] on div "Pour naviguer, utilisez les touches fléchées. Pour activer le glissement du mar…" at bounding box center [692, 445] width 1385 height 705
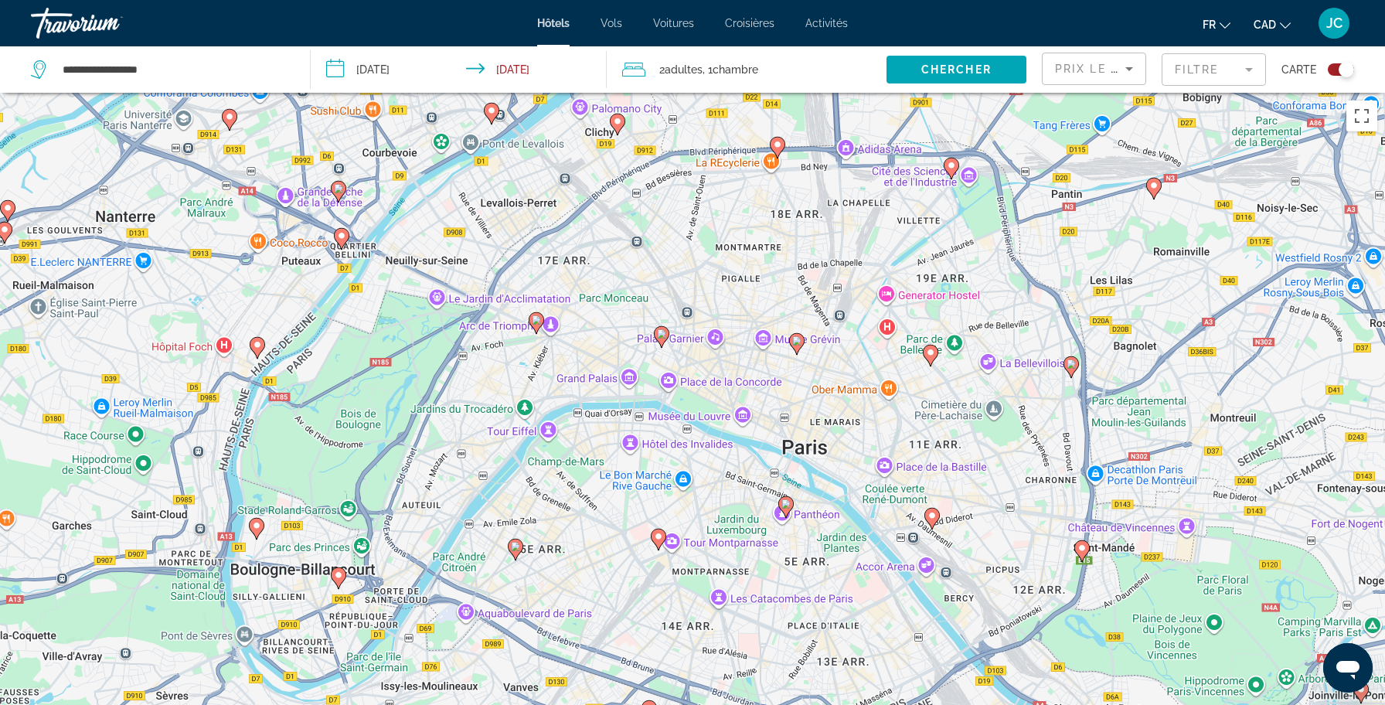
click at [710, 430] on div "Pour naviguer, utilisez les touches fléchées. Pour activer le glissement du mar…" at bounding box center [692, 445] width 1385 height 705
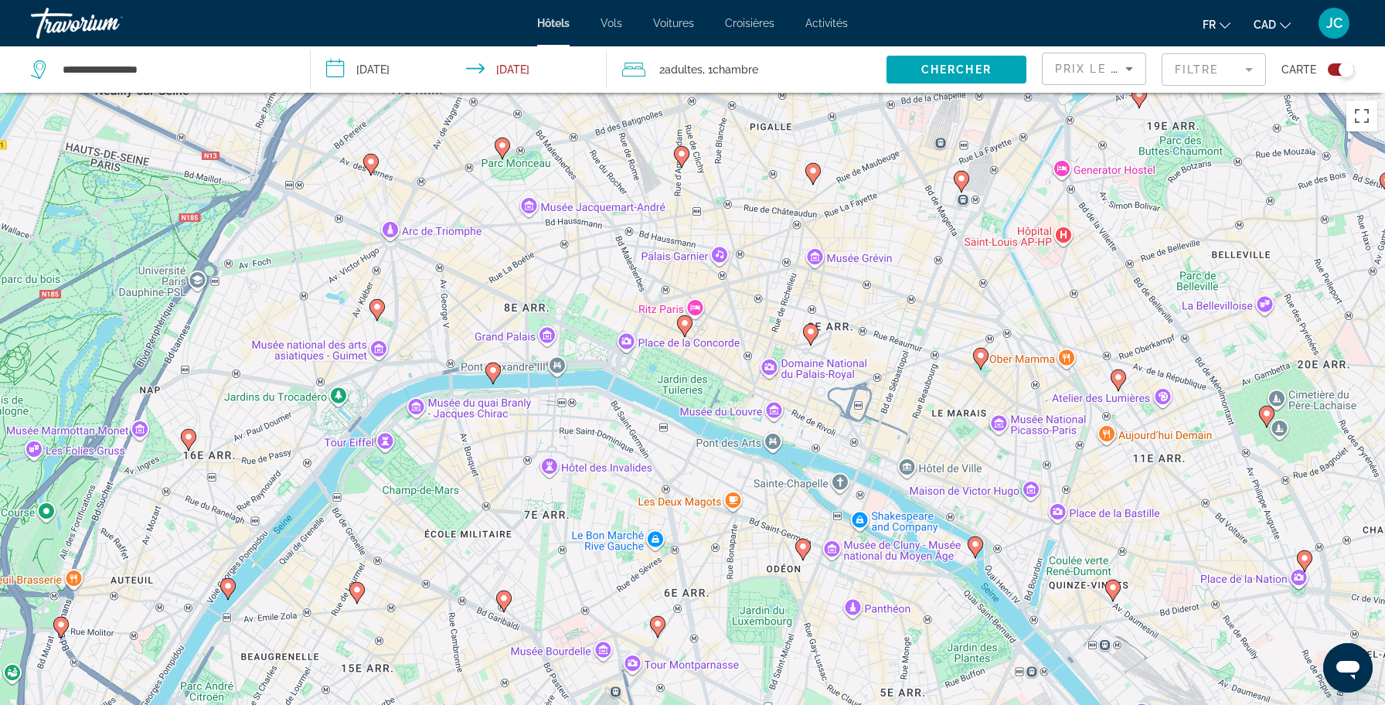
click at [494, 371] on image "Main content" at bounding box center [492, 369] width 9 height 9
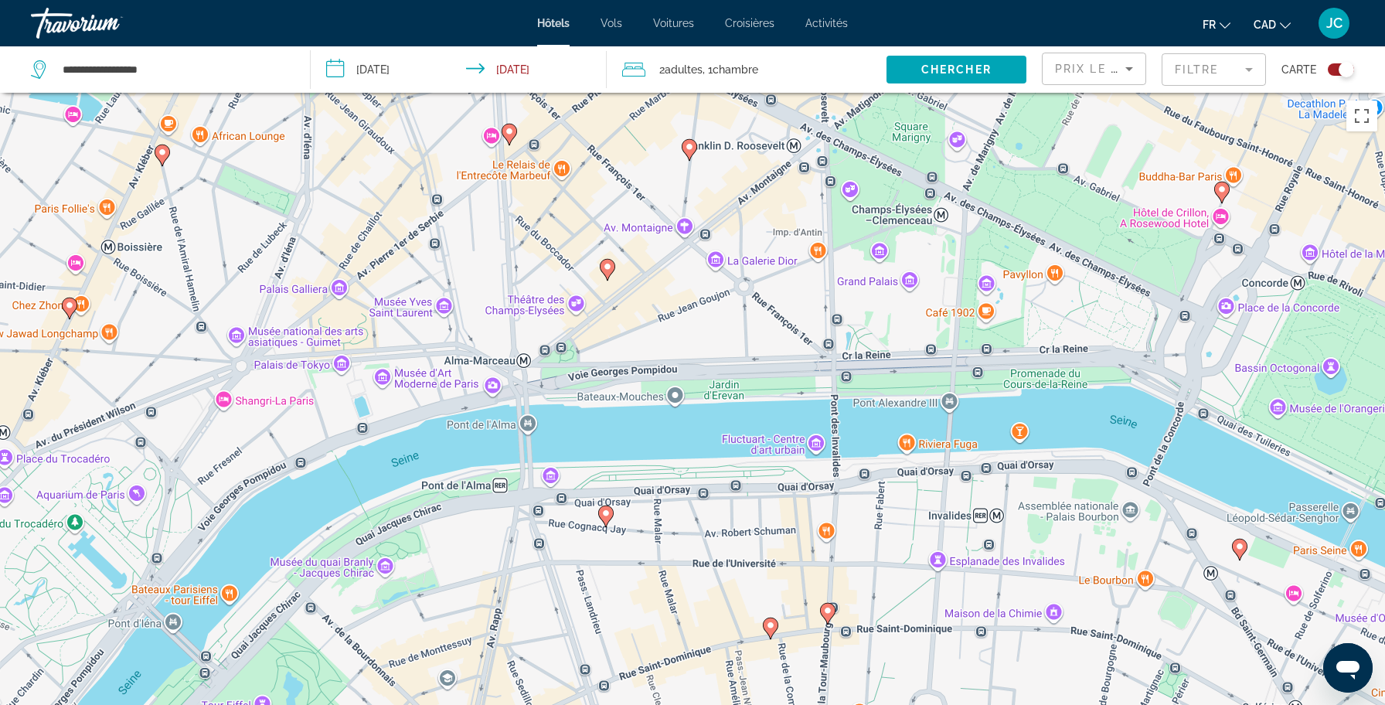
click at [607, 515] on image "Main content" at bounding box center [605, 512] width 9 height 9
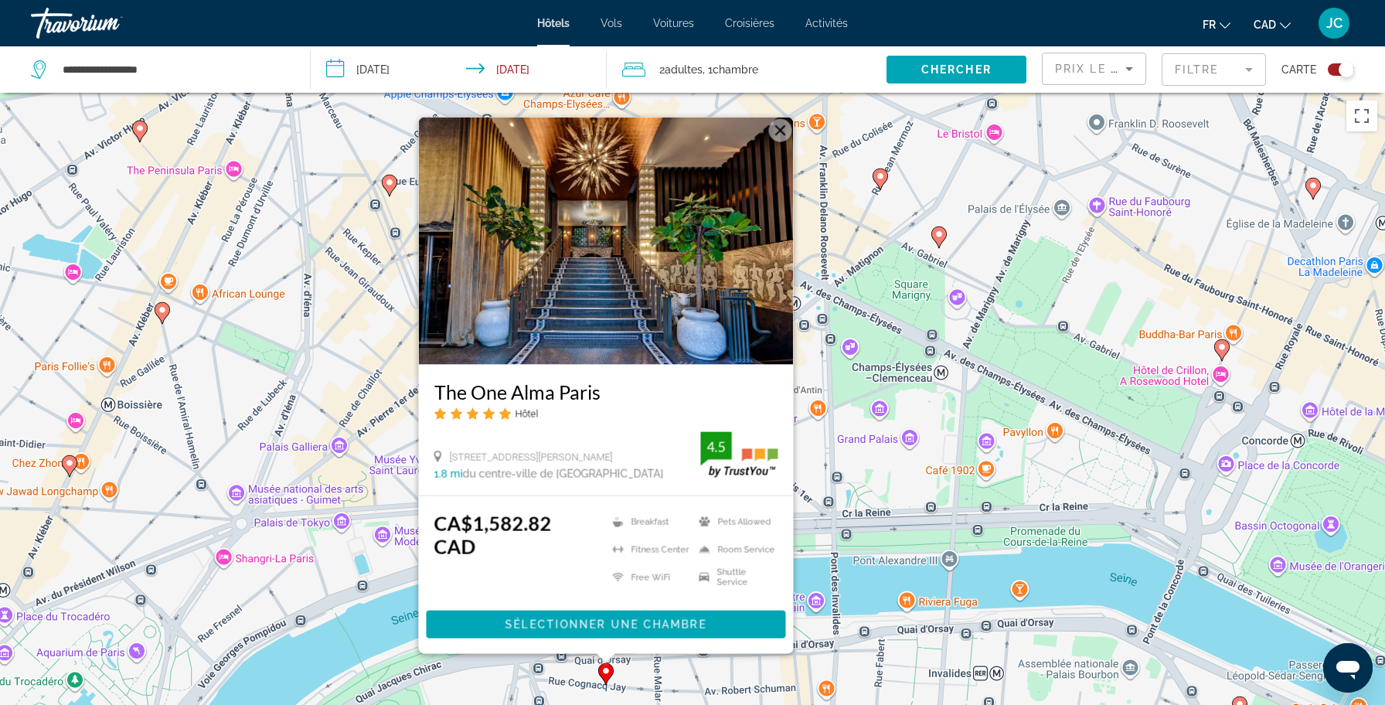
click at [780, 142] on button "Fermer" at bounding box center [780, 130] width 23 height 23
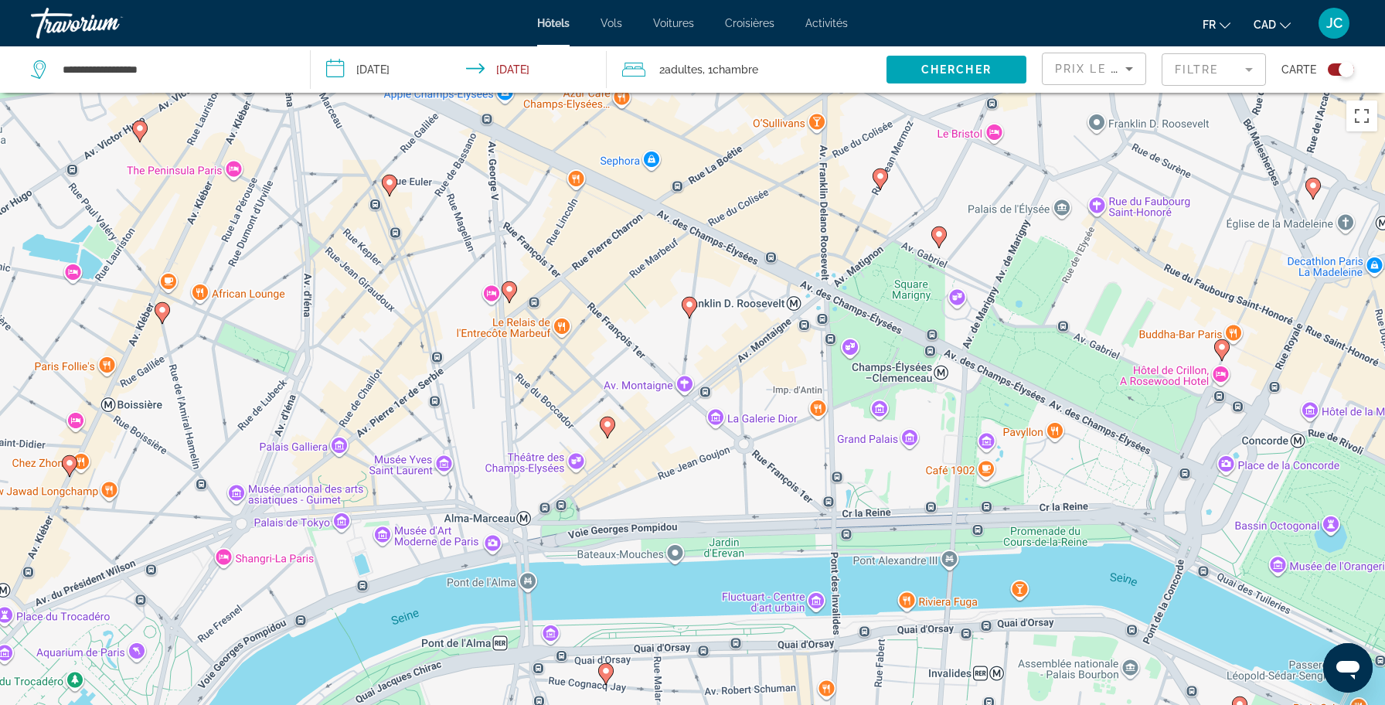
click at [1076, 76] on div "Prix le plus bas" at bounding box center [1090, 68] width 70 height 19
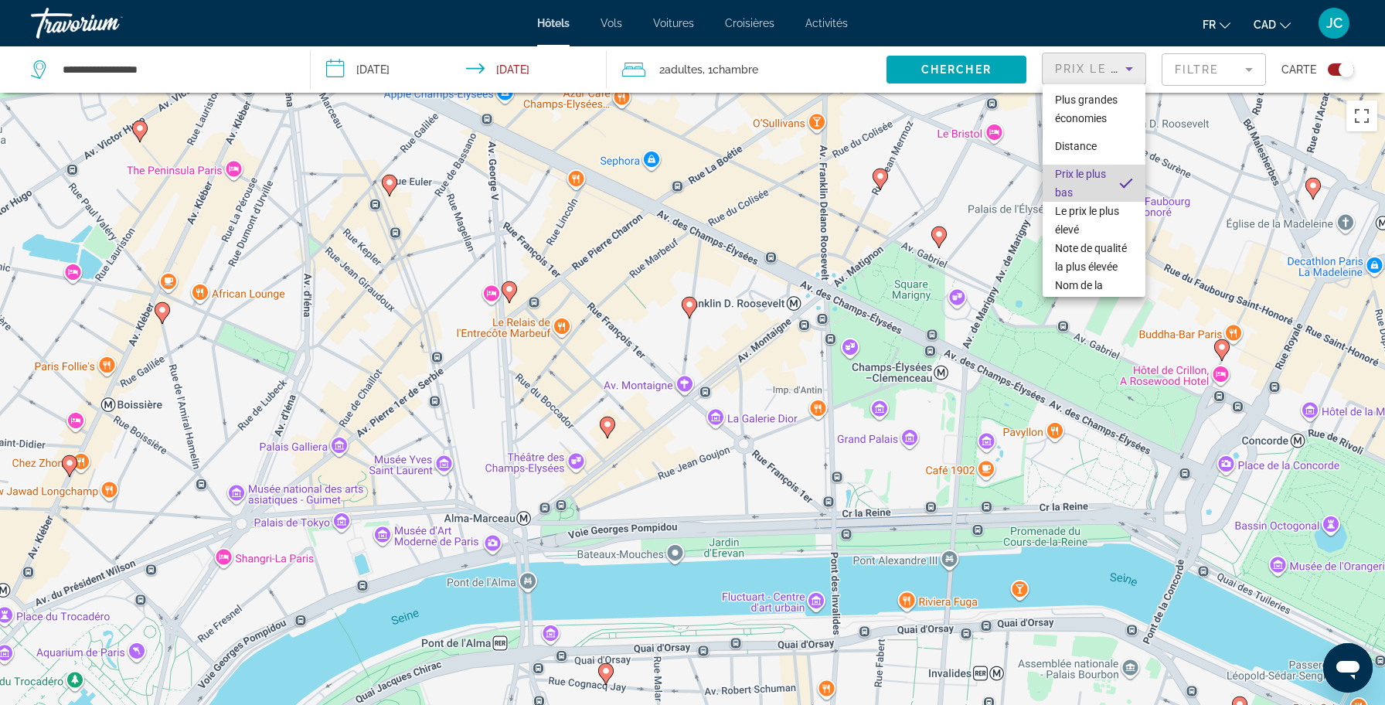
click at [1087, 174] on span "Prix le plus bas" at bounding box center [1081, 183] width 52 height 37
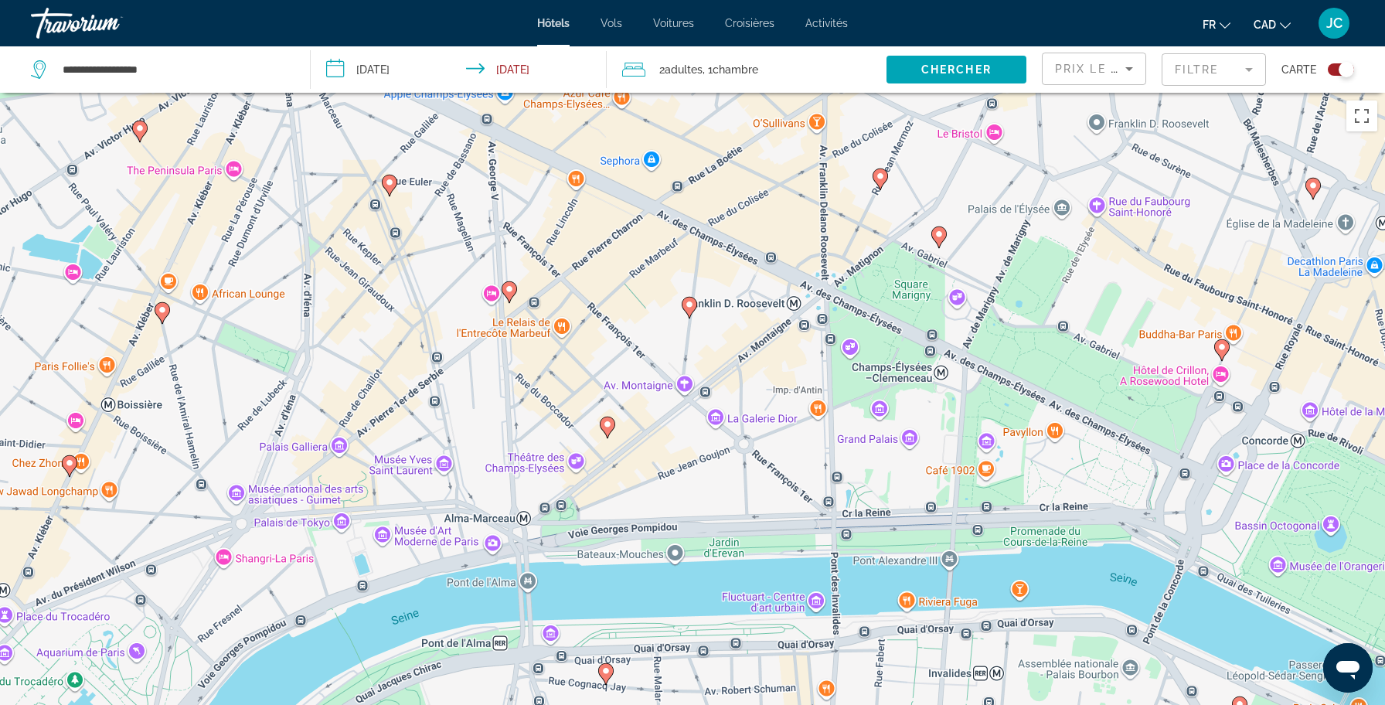
click at [1330, 71] on div "Toggle map" at bounding box center [1340, 69] width 26 height 12
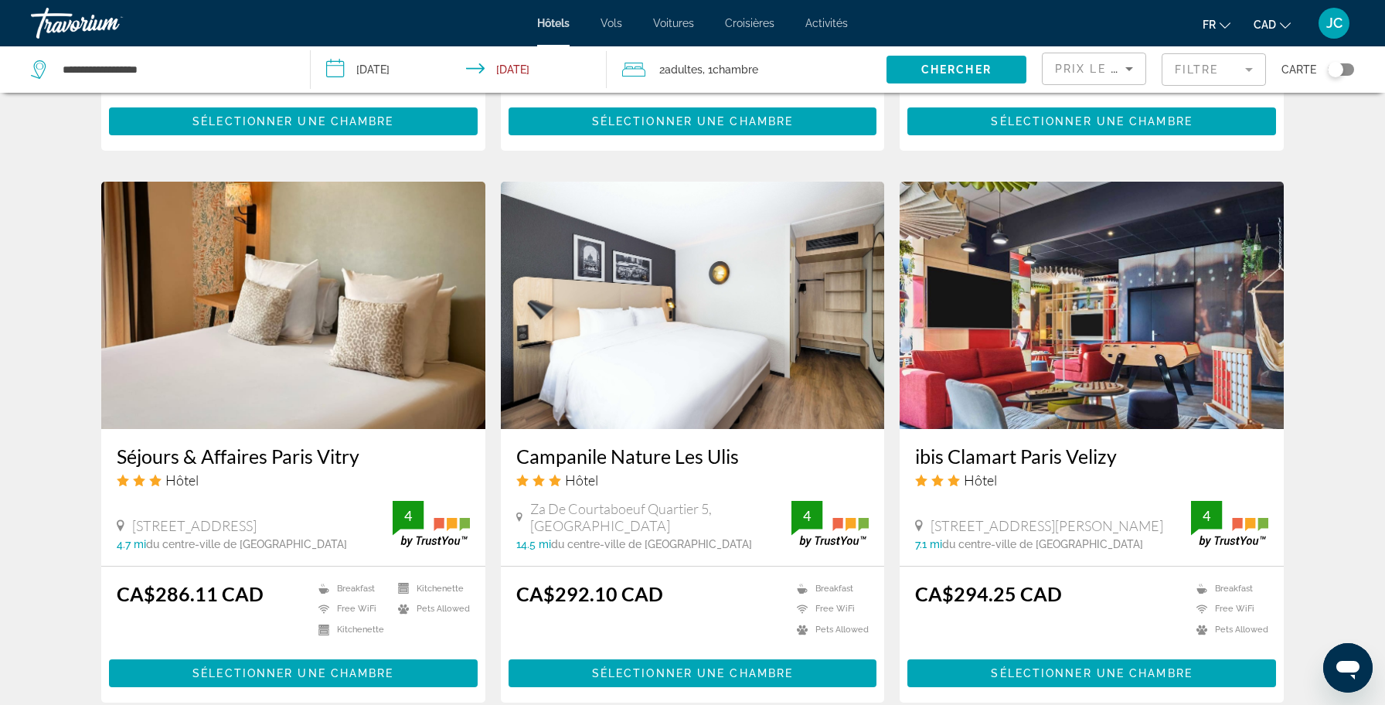
scroll to position [1135, 0]
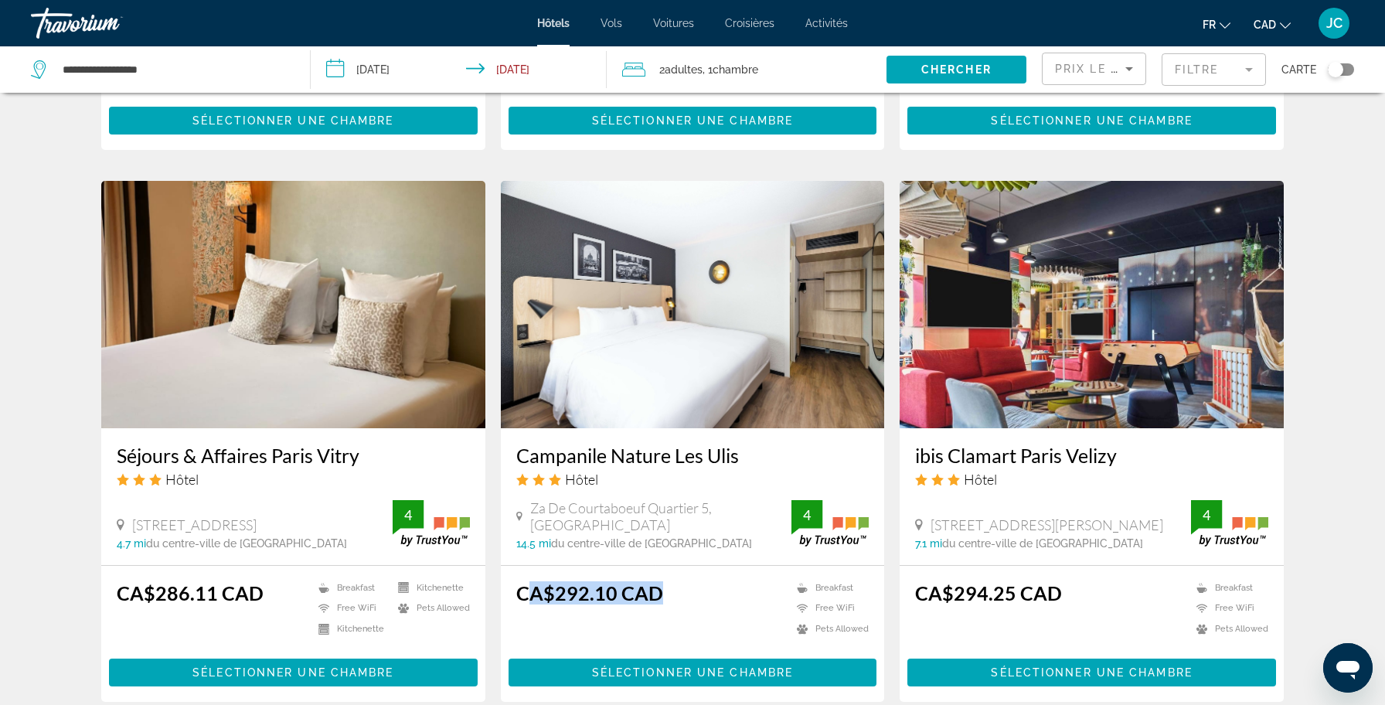
drag, startPoint x: 529, startPoint y: 552, endPoint x: 688, endPoint y: 549, distance: 159.2
click at [688, 581] on div "CA$292.10 CAD Breakfast Free WiFi Pets Allowed 4" at bounding box center [692, 612] width 353 height 62
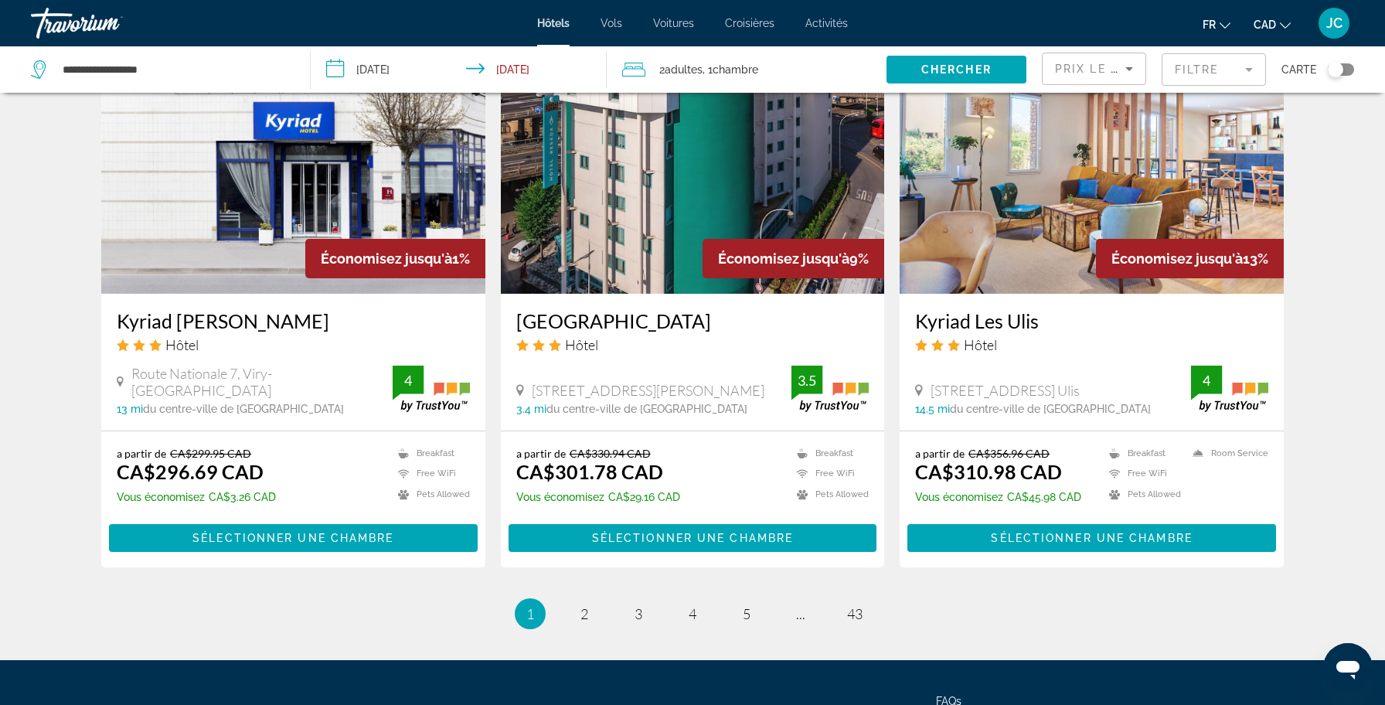
scroll to position [1827, 0]
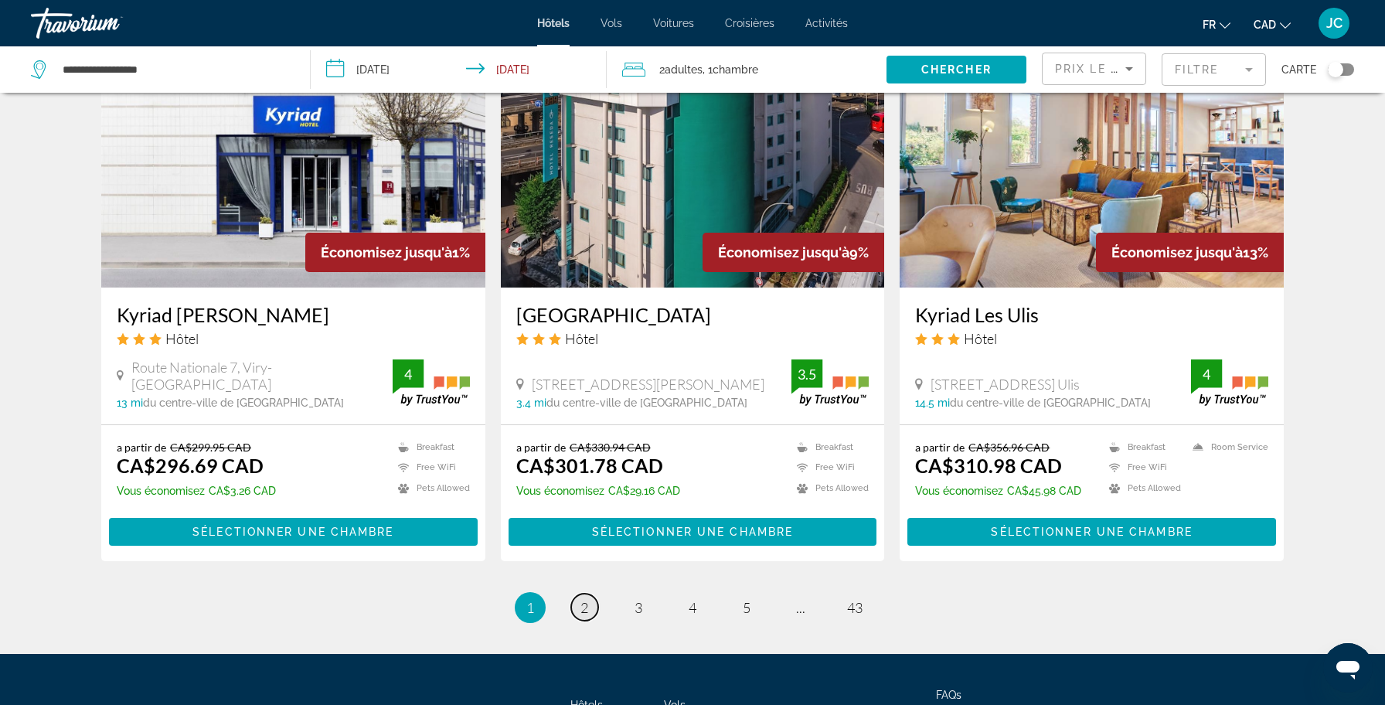
click at [586, 599] on span "2" at bounding box center [584, 607] width 8 height 17
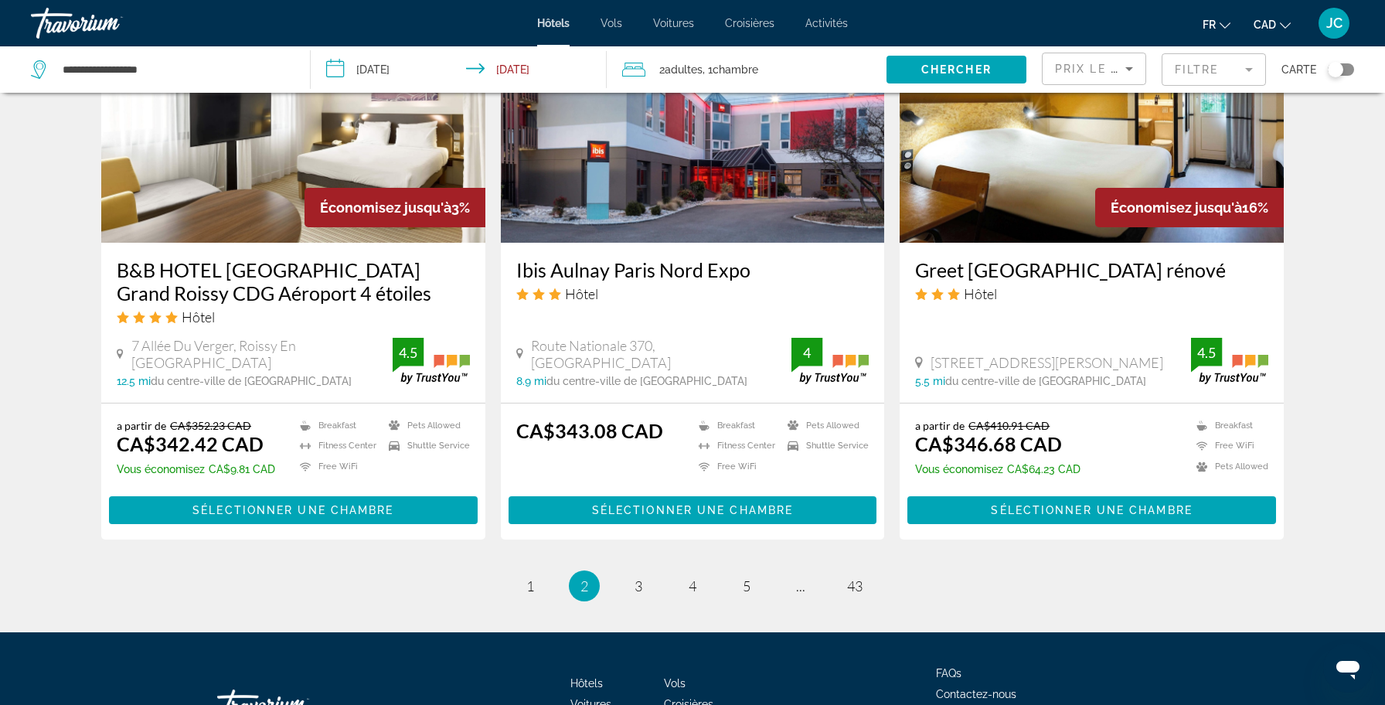
scroll to position [1646, 0]
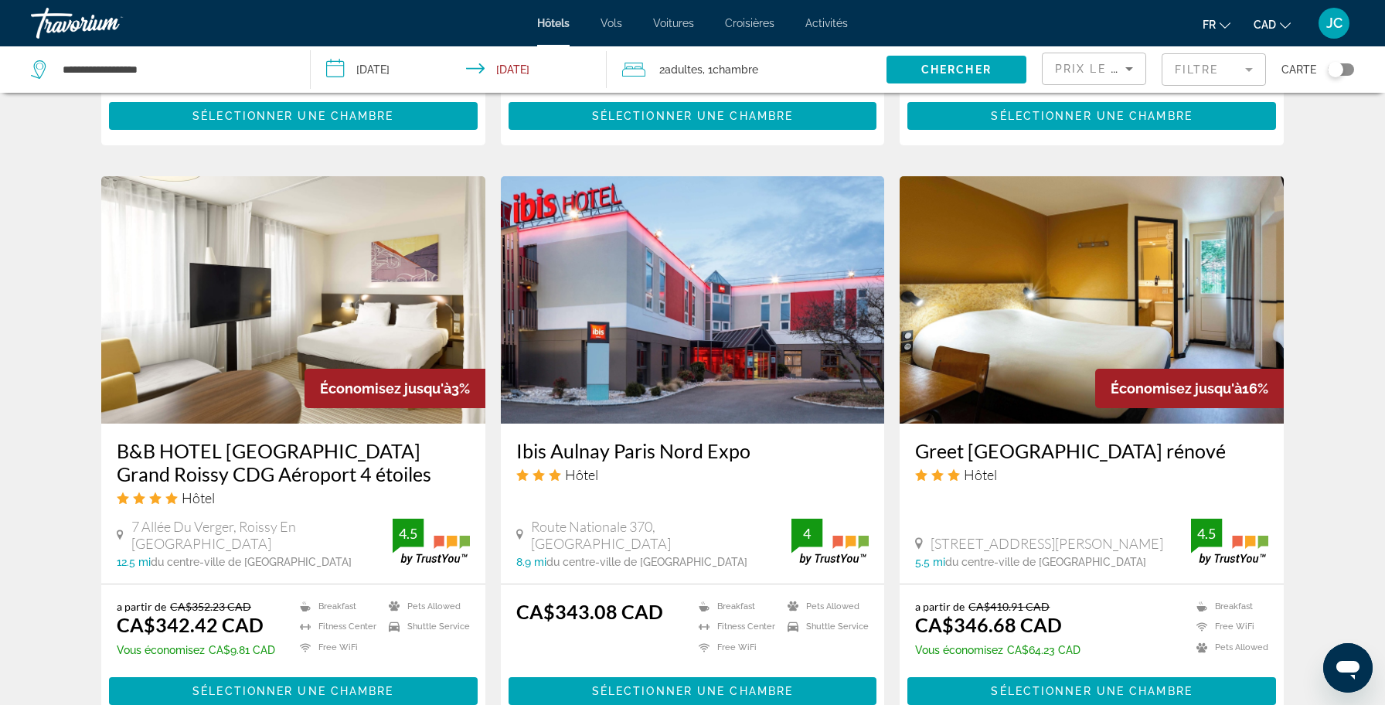
click at [1089, 63] on span "Prix le plus bas" at bounding box center [1115, 69] width 121 height 12
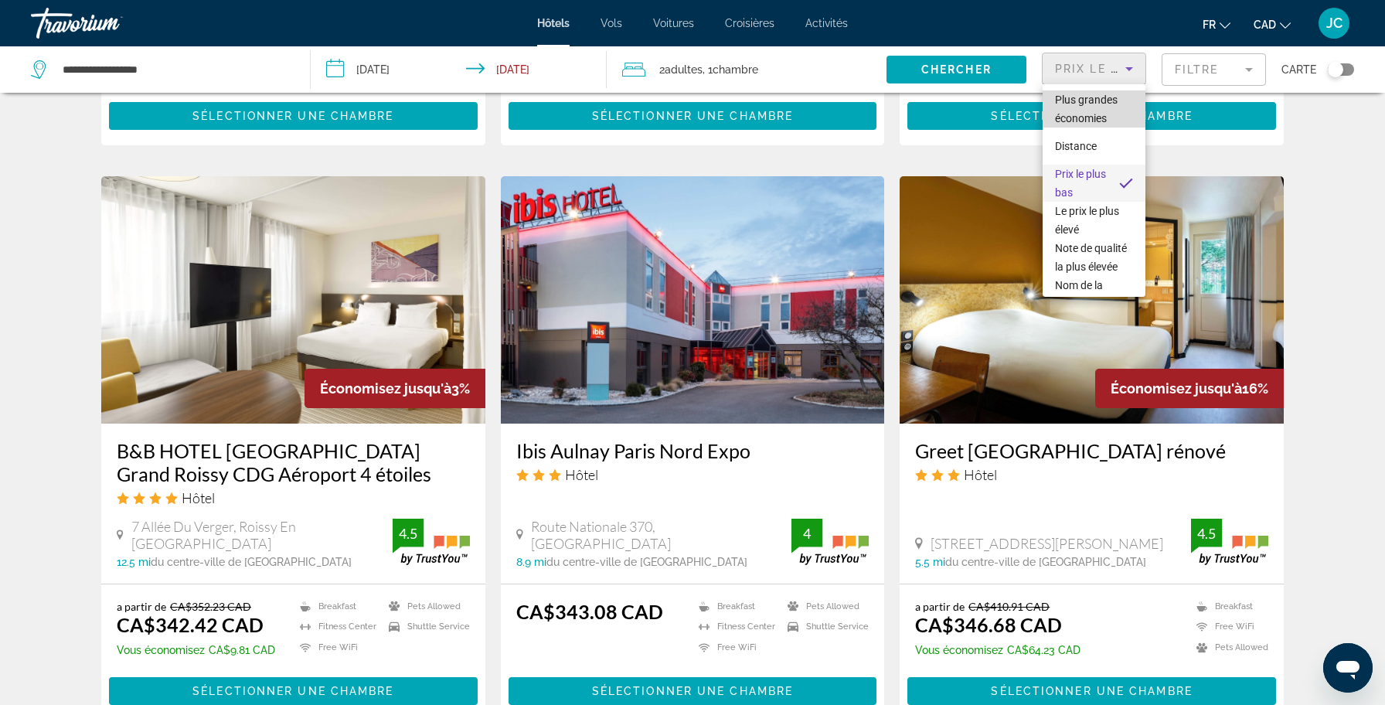
click at [1085, 106] on span "Plus grandes économies" at bounding box center [1094, 108] width 78 height 37
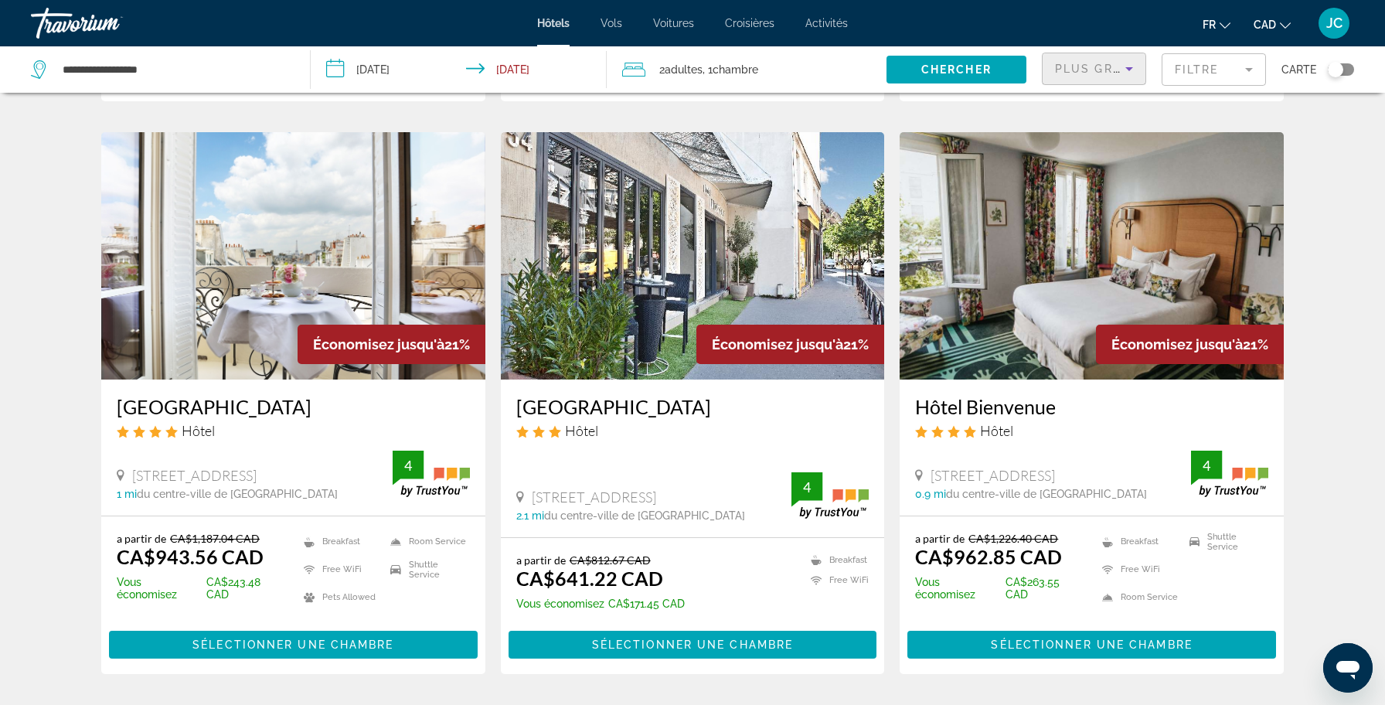
scroll to position [581, 0]
